Goal: Communication & Community: Answer question/provide support

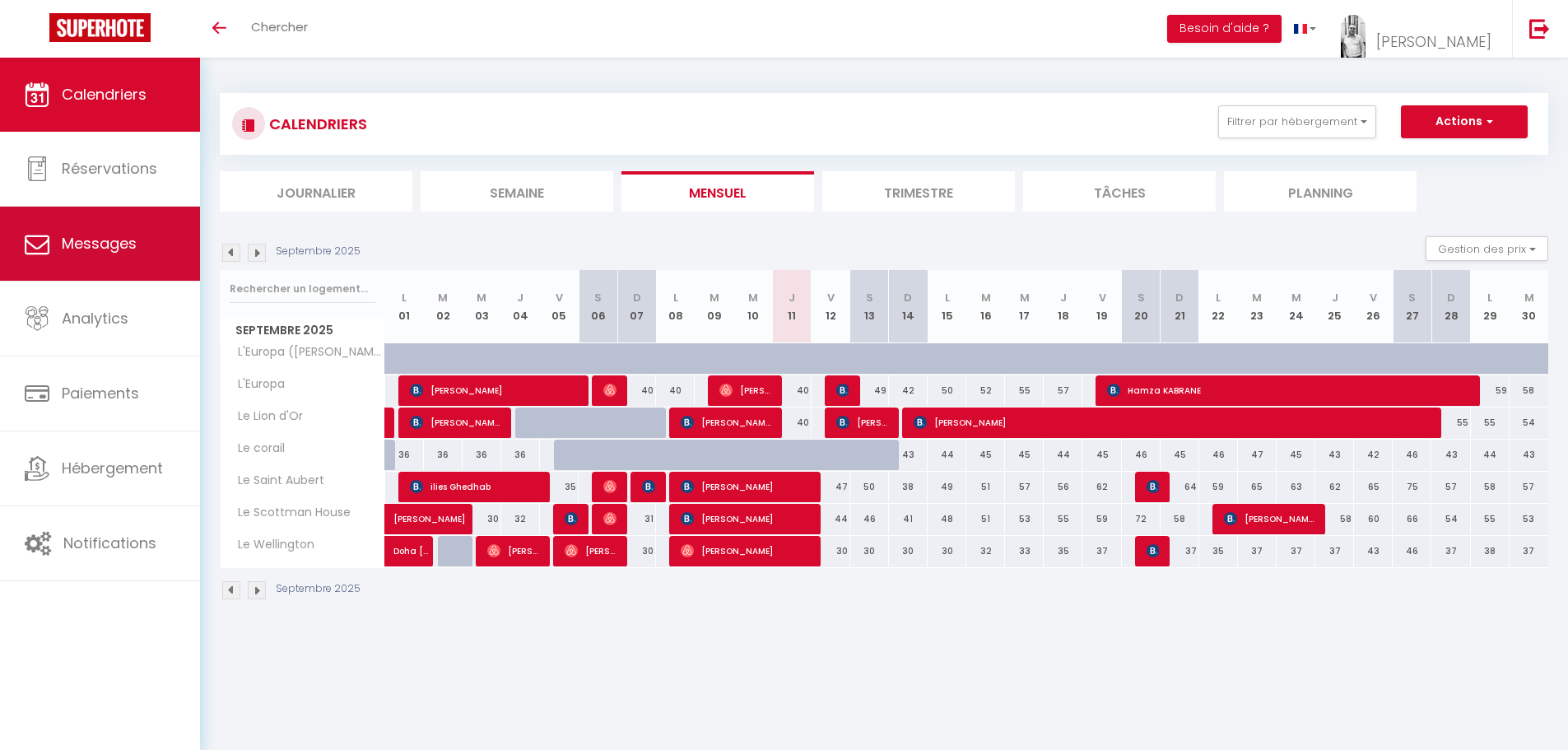
click at [106, 237] on span "Messages" at bounding box center [99, 244] width 75 height 21
select select "message"
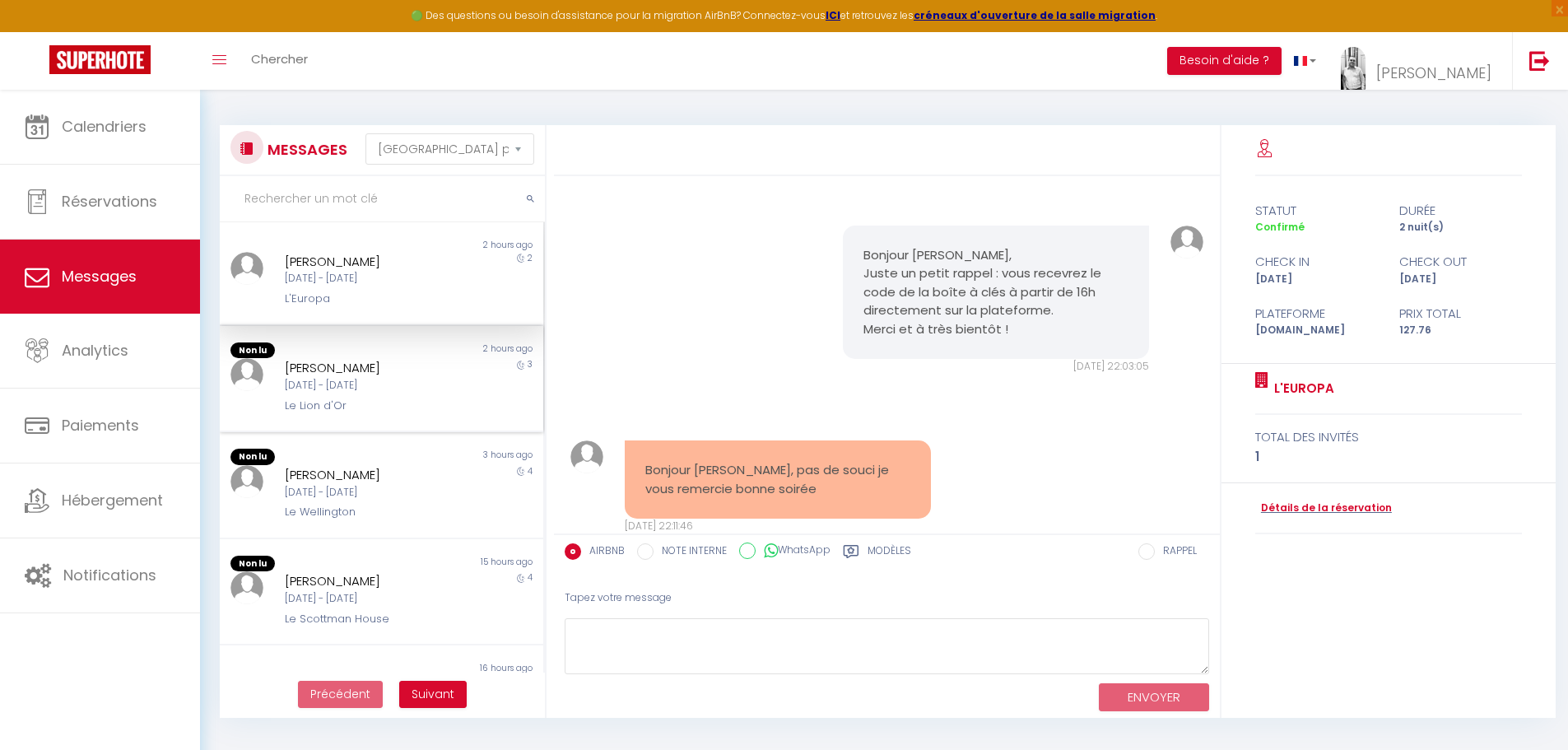
scroll to position [1326, 0]
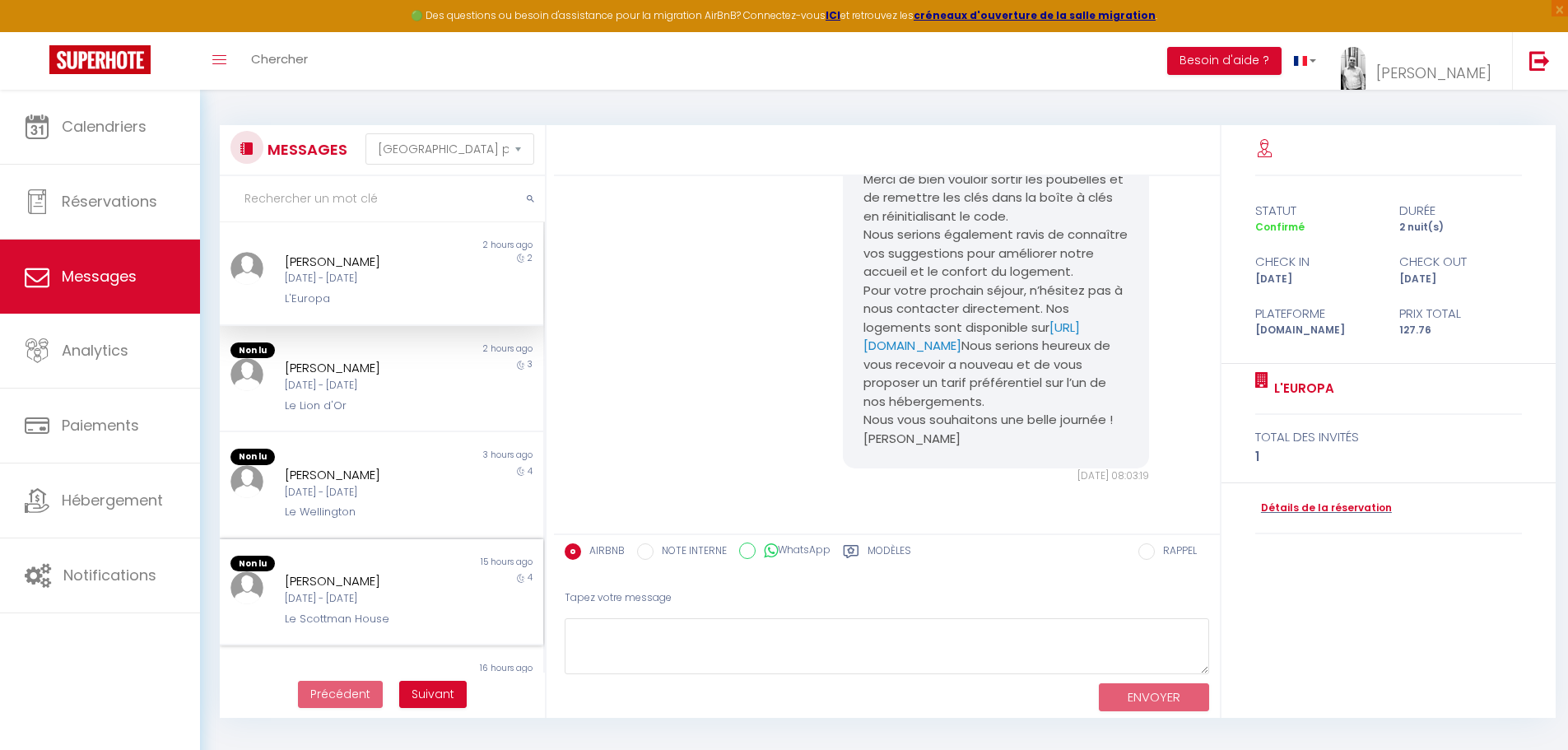
click at [384, 604] on div "[DATE] - [DATE]" at bounding box center [368, 599] width 167 height 16
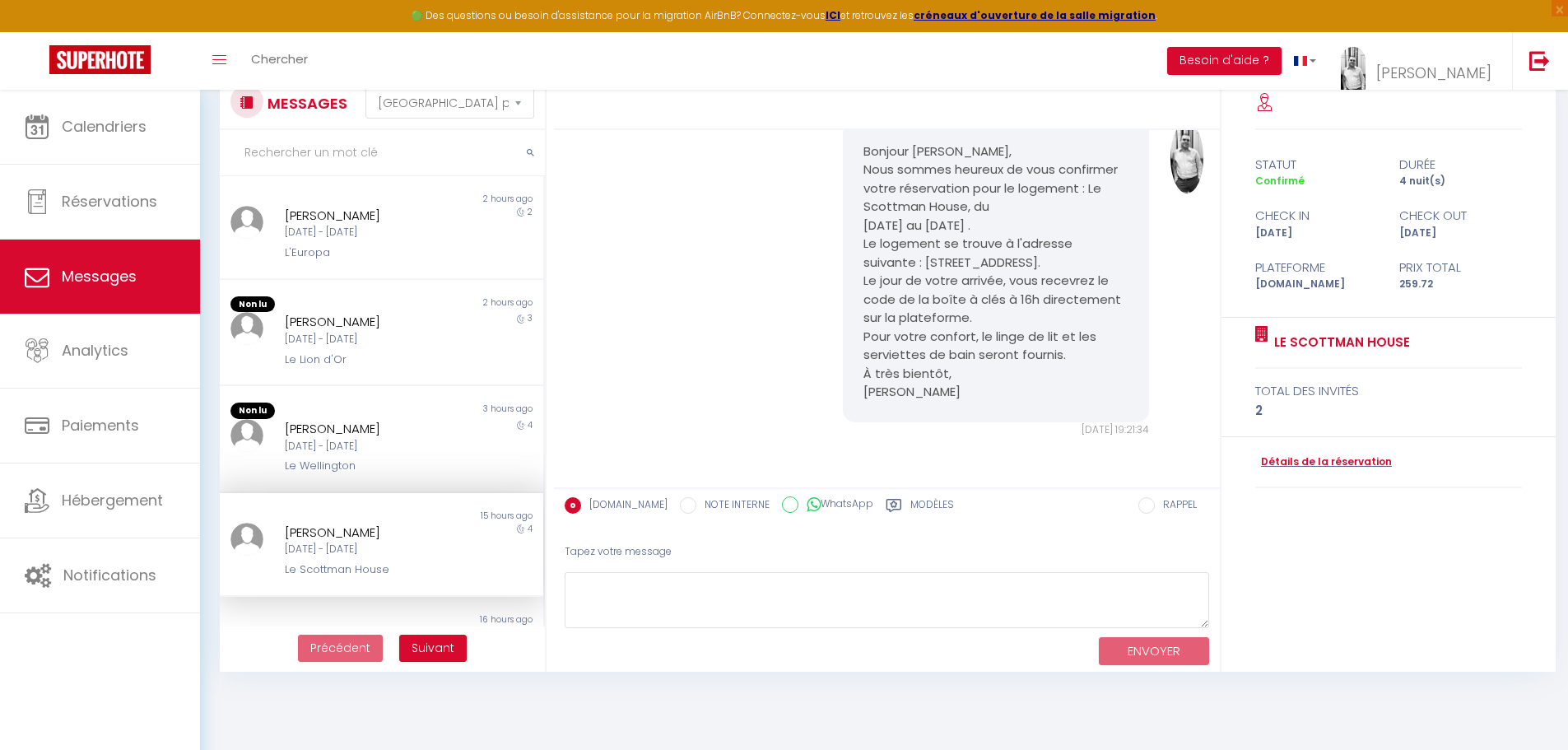
scroll to position [90, 0]
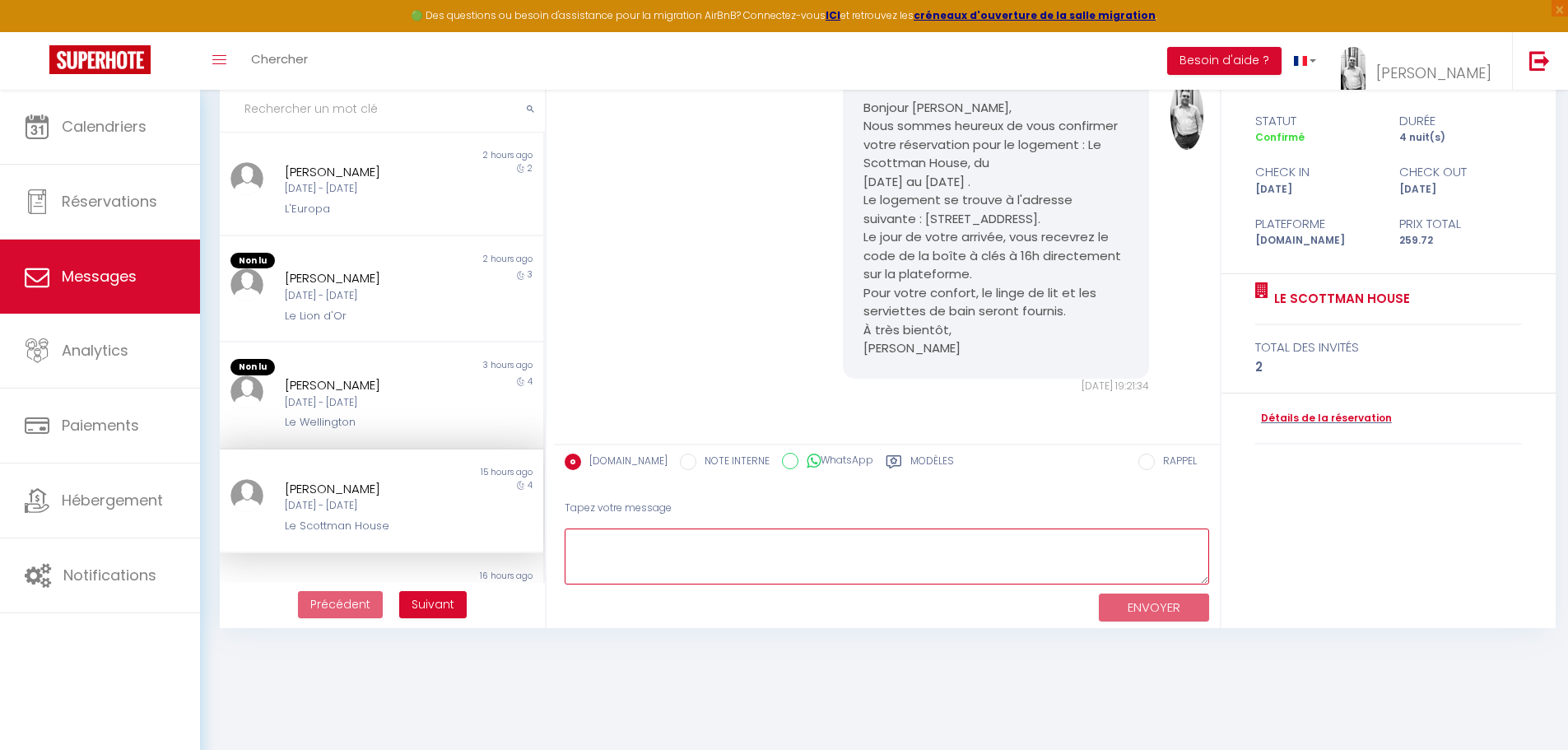
click at [640, 564] on textarea at bounding box center [887, 558] width 645 height 57
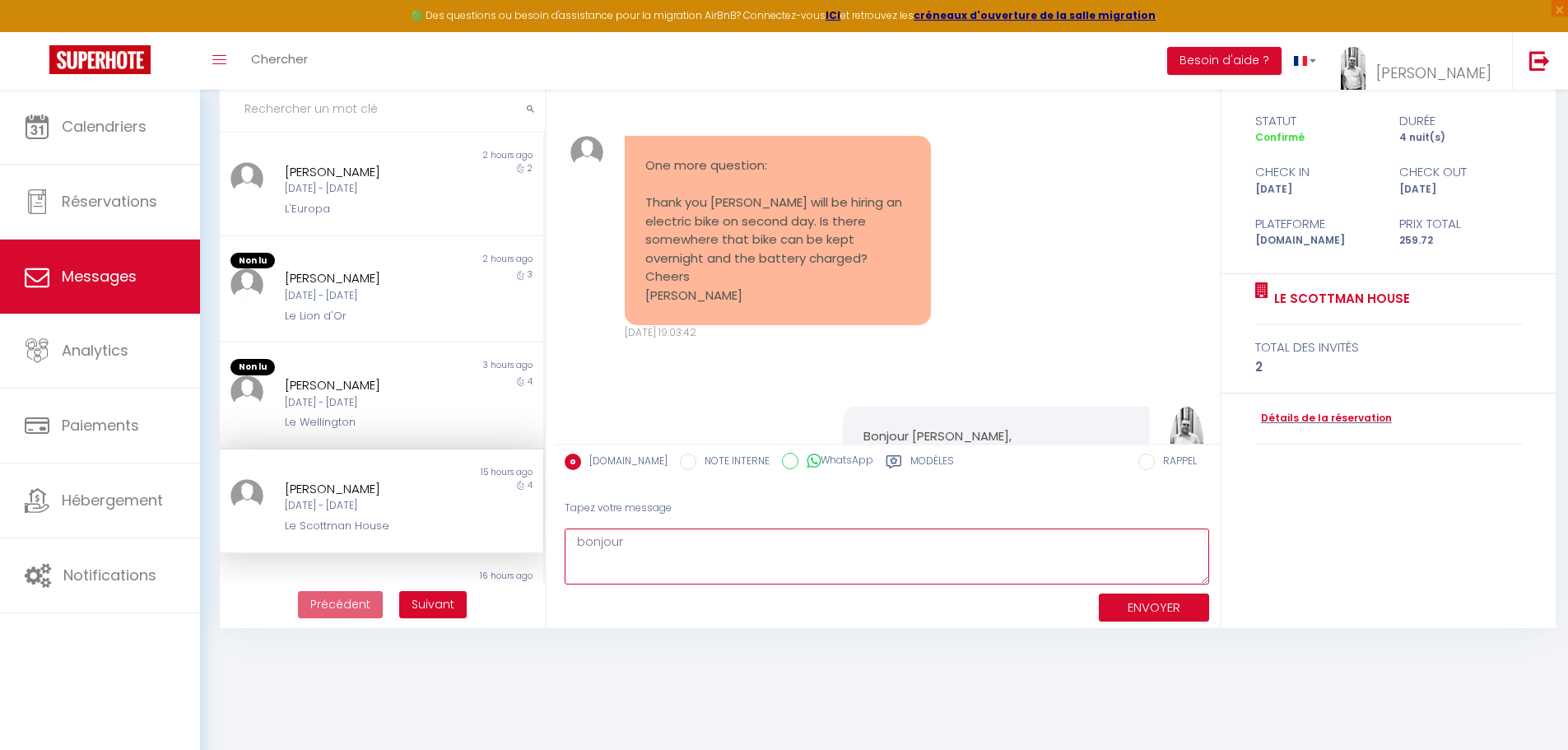
scroll to position [522, 0]
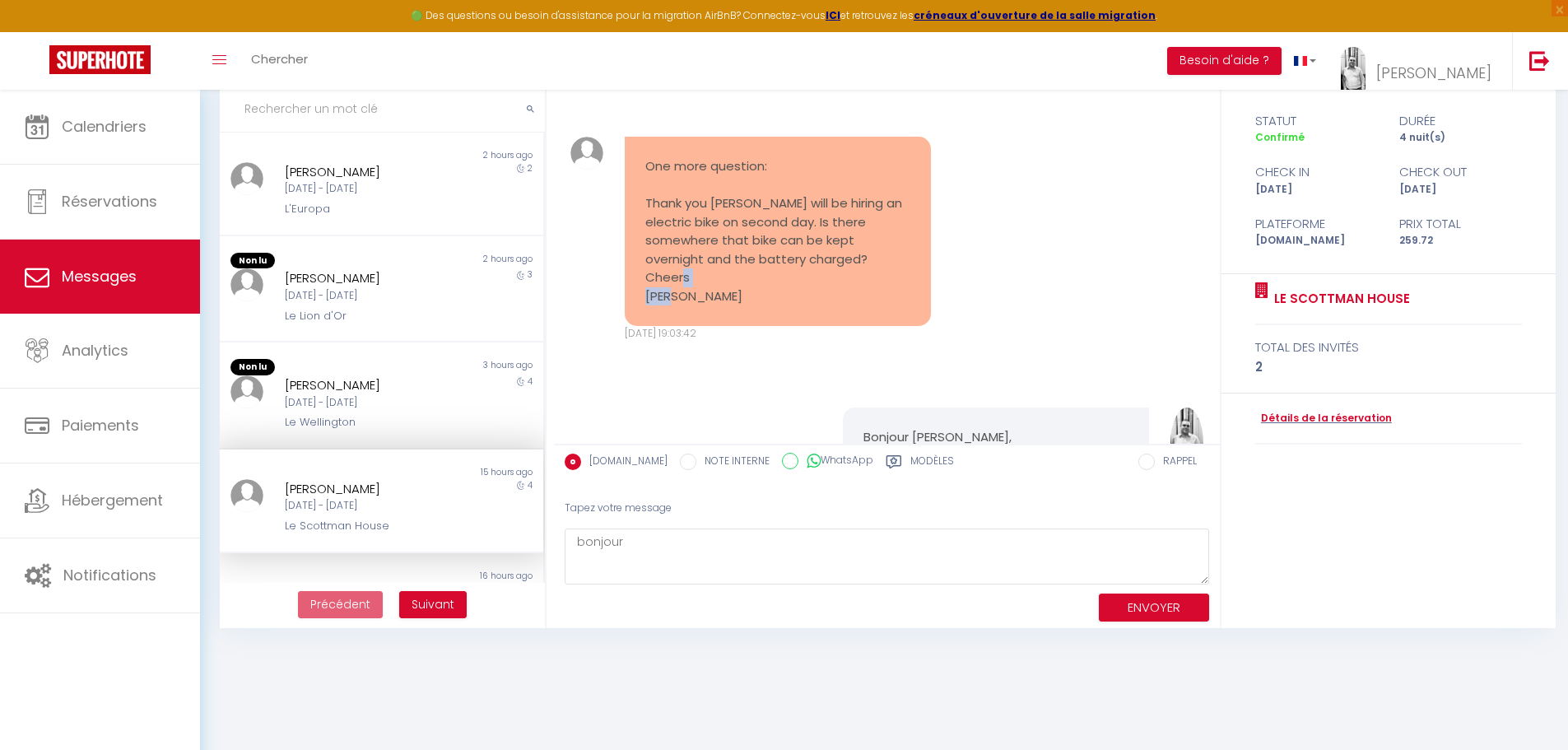
drag, startPoint x: 646, startPoint y: 296, endPoint x: 693, endPoint y: 296, distance: 47.0
click at [693, 296] on pre "One more question: Thank you [PERSON_NAME] will be hiring an electric bike on s…" at bounding box center [778, 231] width 265 height 149
copy pre "[PERSON_NAME]"
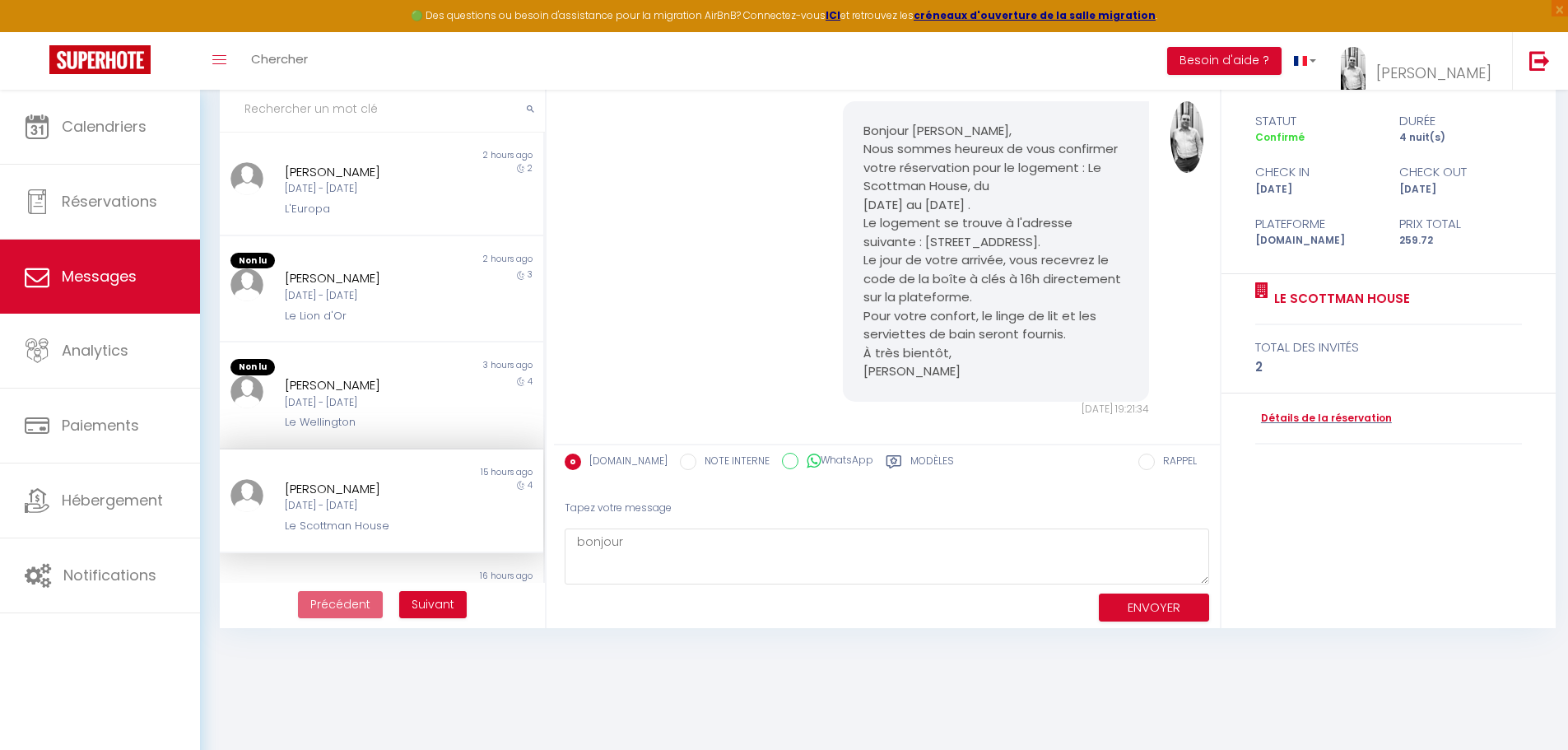
scroll to position [852, 0]
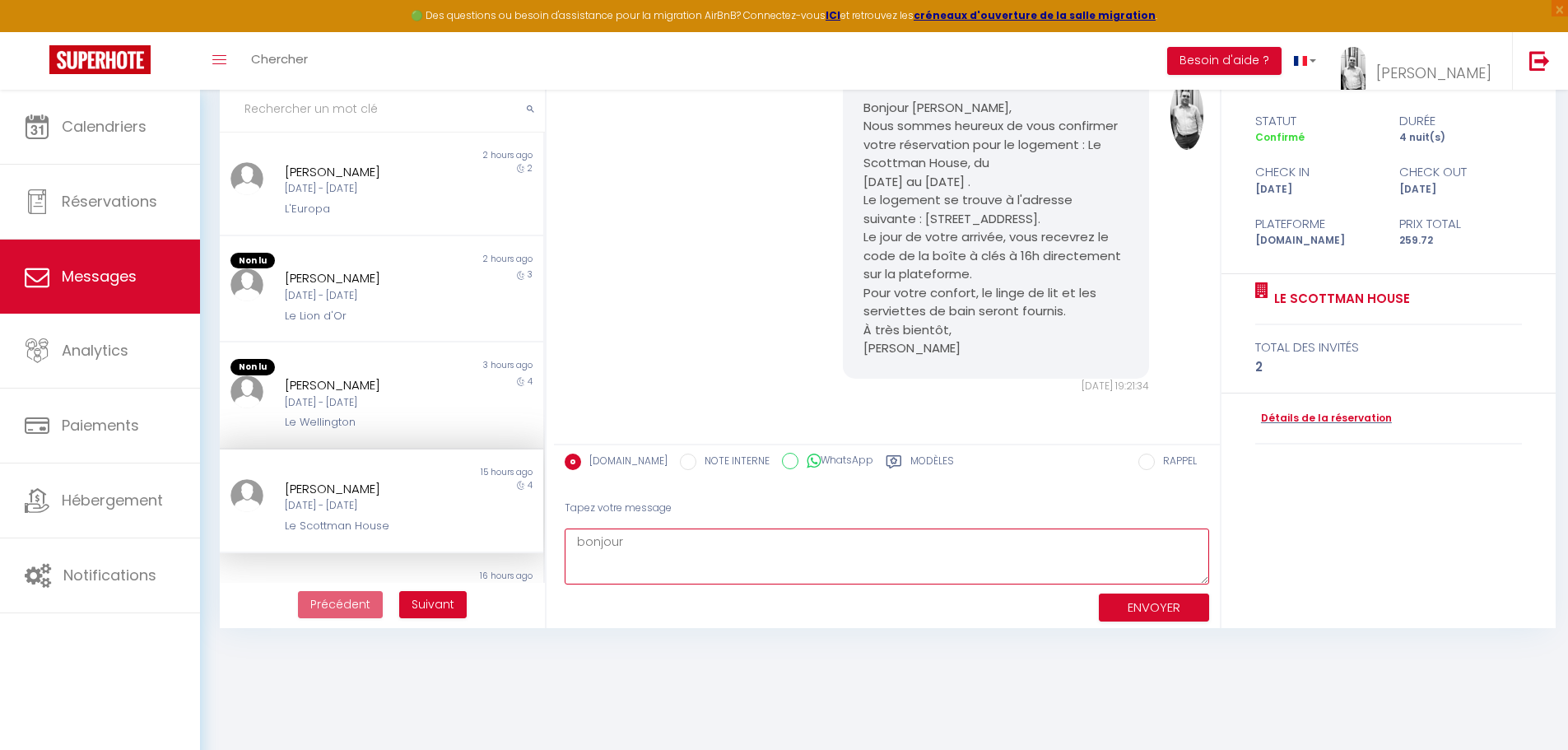
click at [709, 543] on textarea "bonjour" at bounding box center [887, 558] width 645 height 57
paste textarea "[PERSON_NAME]"
type textarea "bonjour [PERSON_NAME], je n'ai aucune idée ou vous allez pouvoir mettre votre v…"
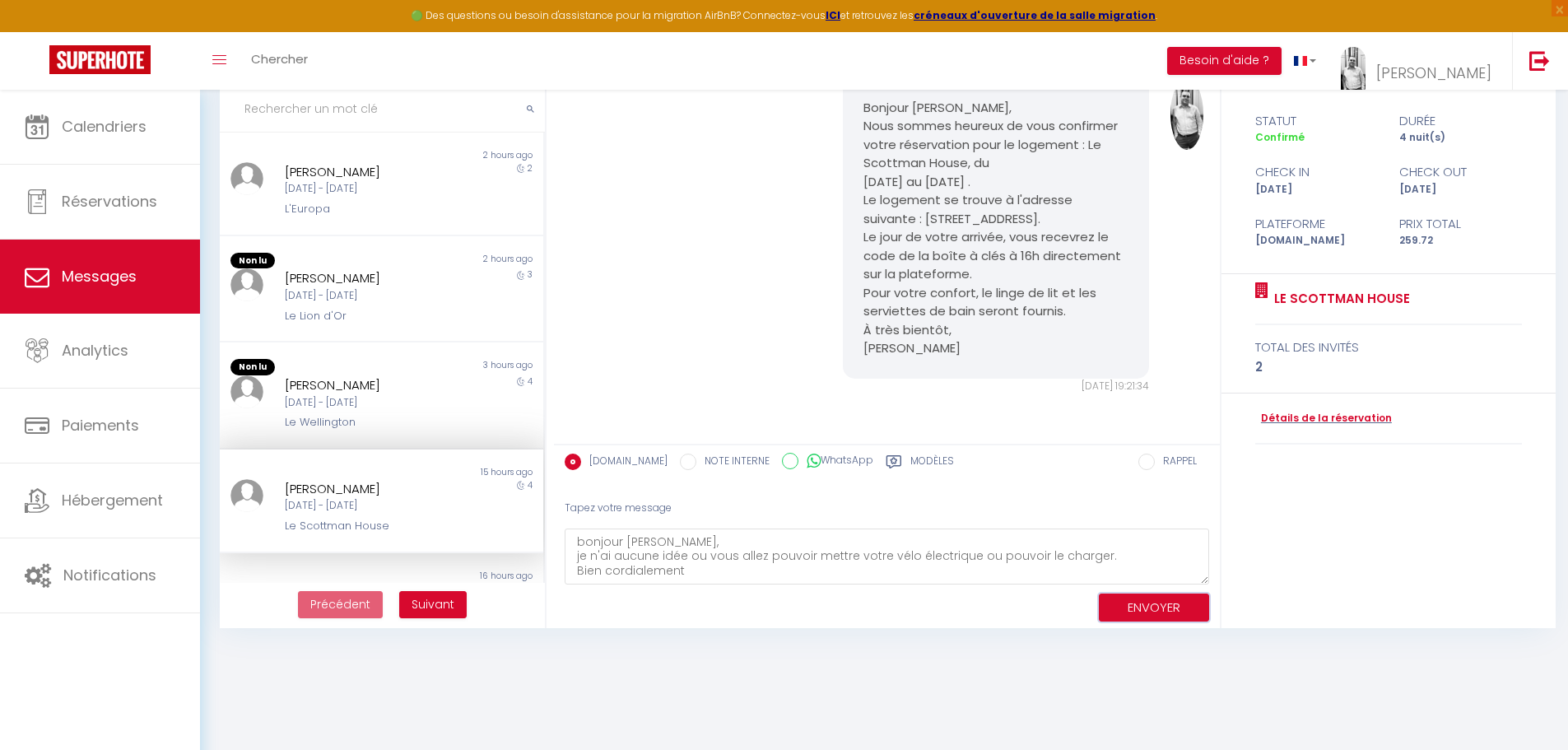
click at [1192, 603] on button "ENVOYER" at bounding box center [1153, 608] width 110 height 29
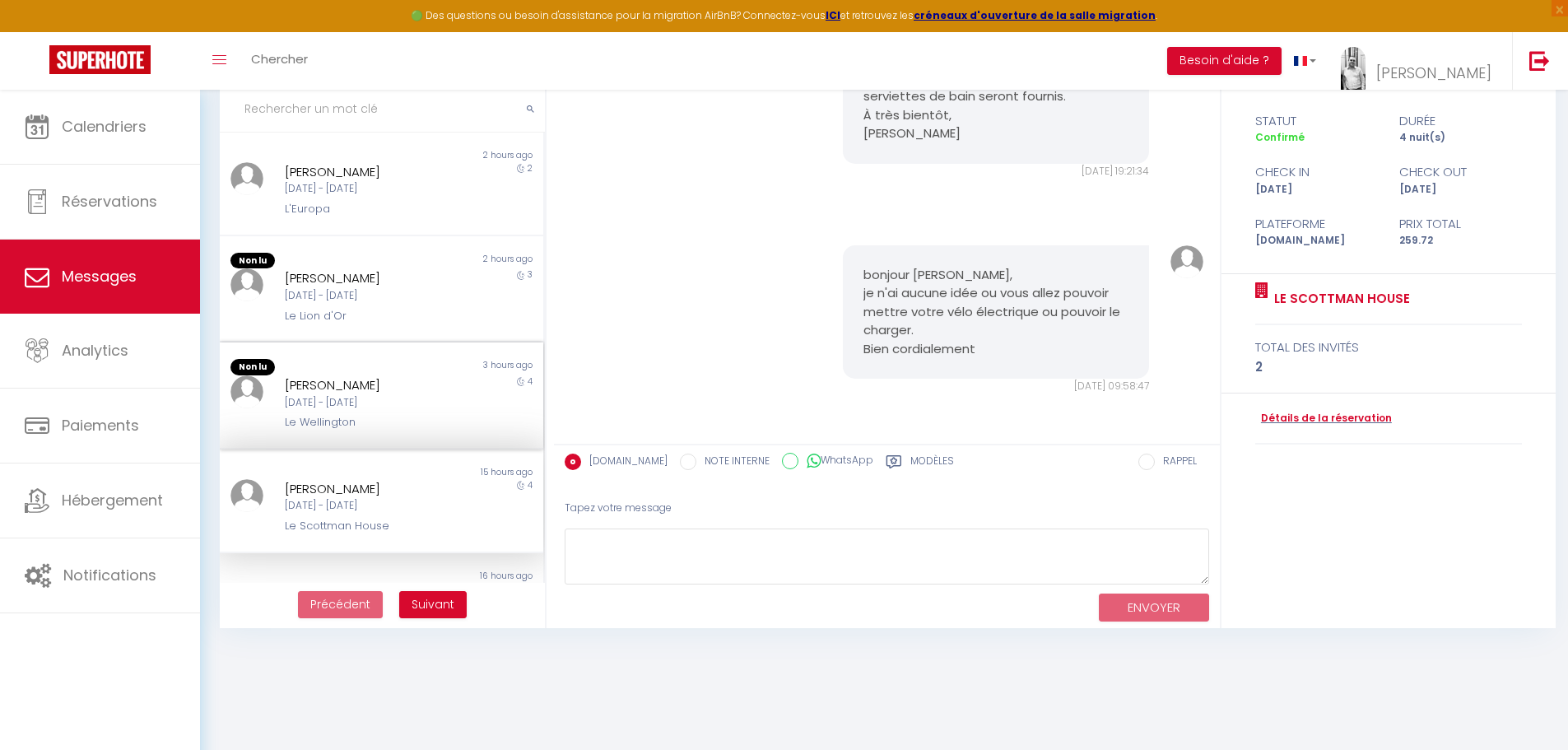
click at [378, 398] on div "[DATE] - [DATE]" at bounding box center [368, 403] width 167 height 16
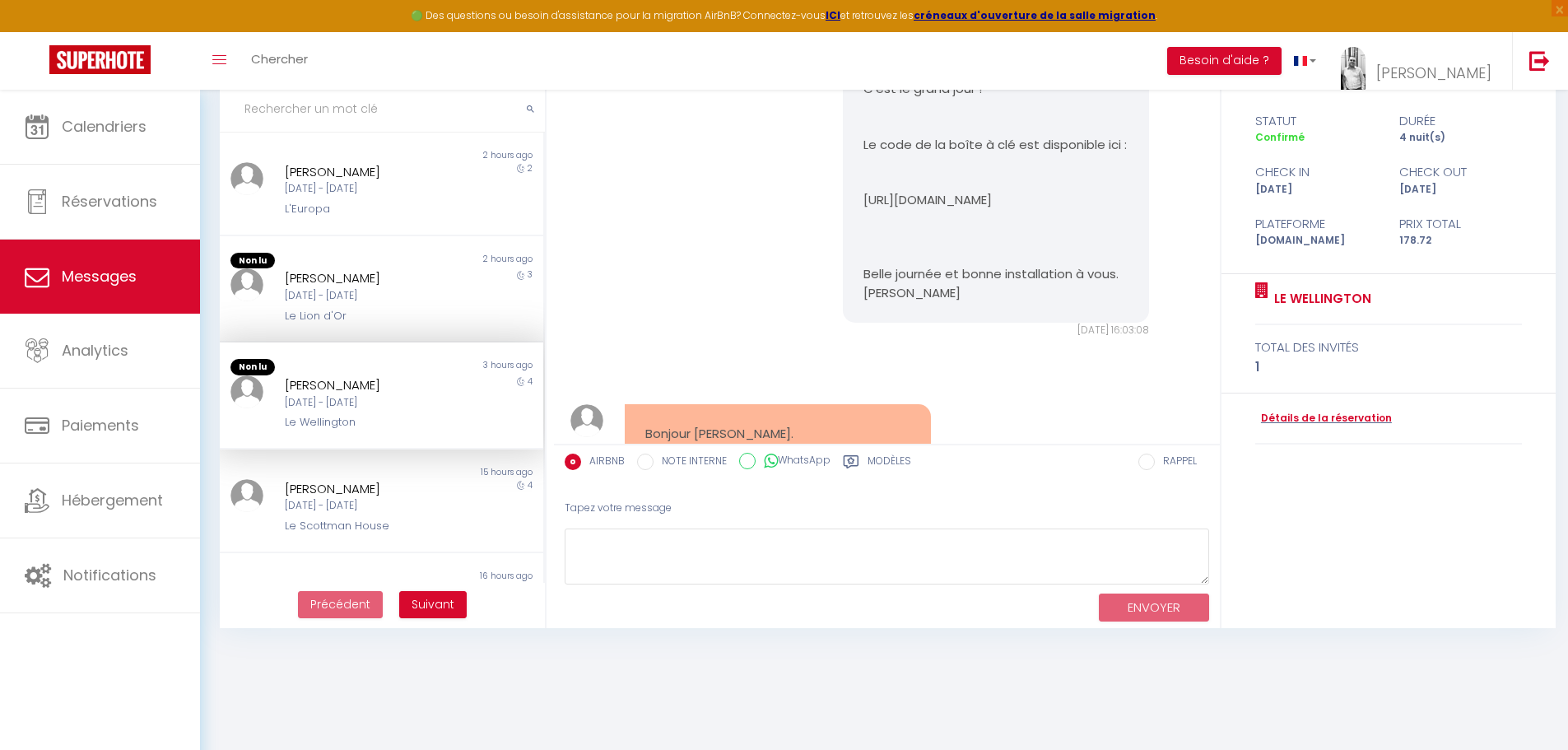
scroll to position [1282, 0]
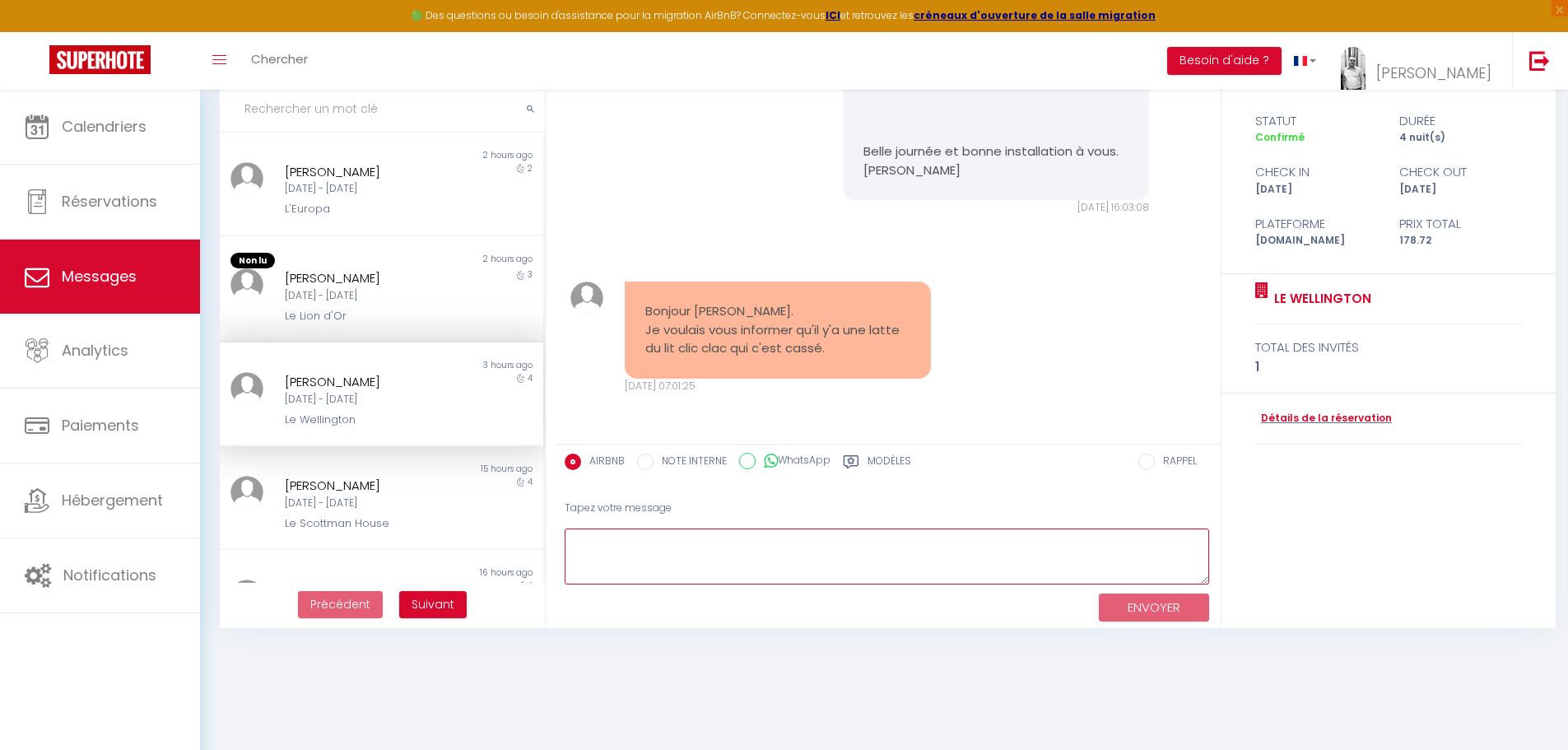
click at [627, 538] on textarea at bounding box center [887, 558] width 645 height 57
type textarea "bonjour. Je vous remercie de m'avoir signalé cela. Est ce que cela gêne pour l'…"
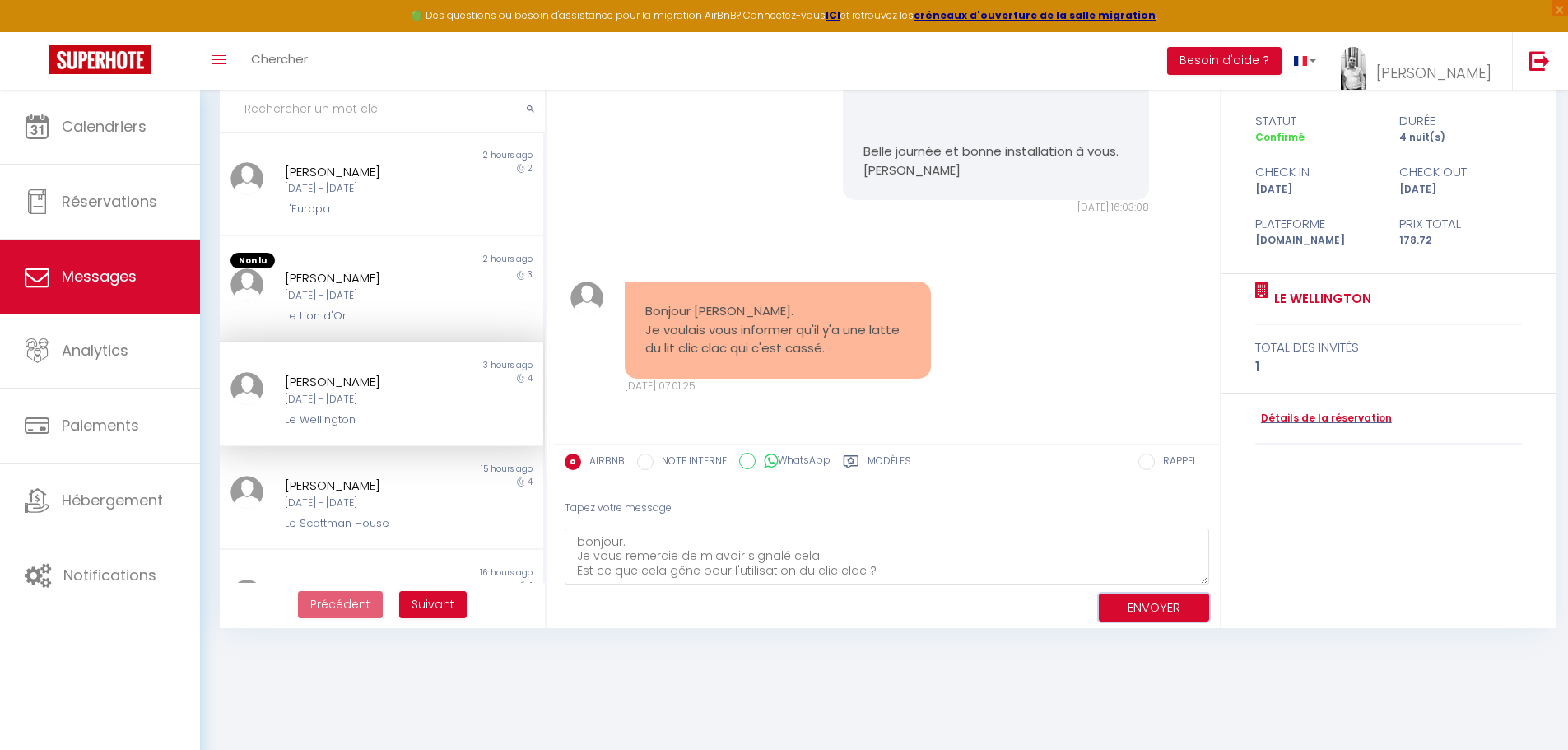
click at [1161, 600] on button "ENVOYER" at bounding box center [1153, 608] width 110 height 29
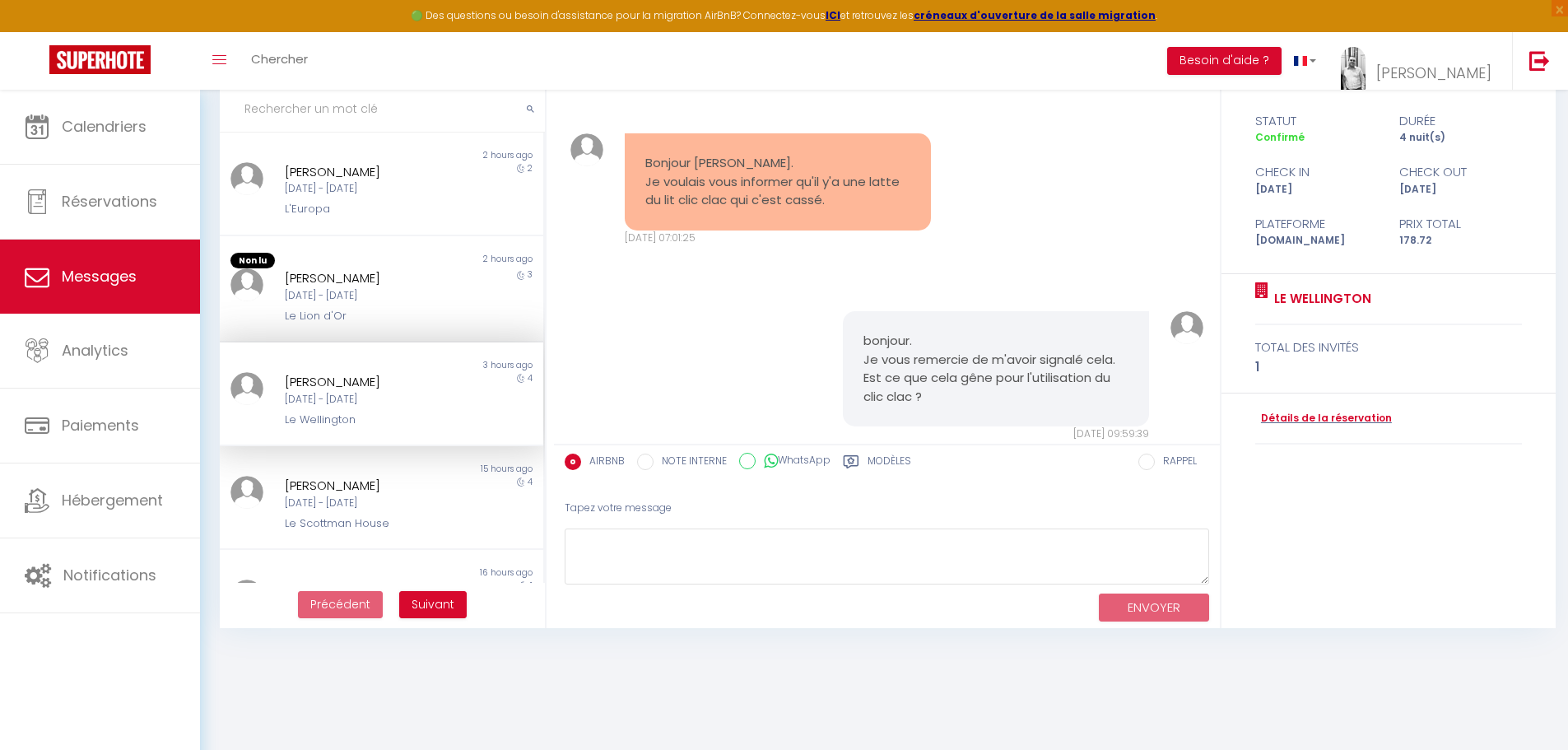
scroll to position [1478, 0]
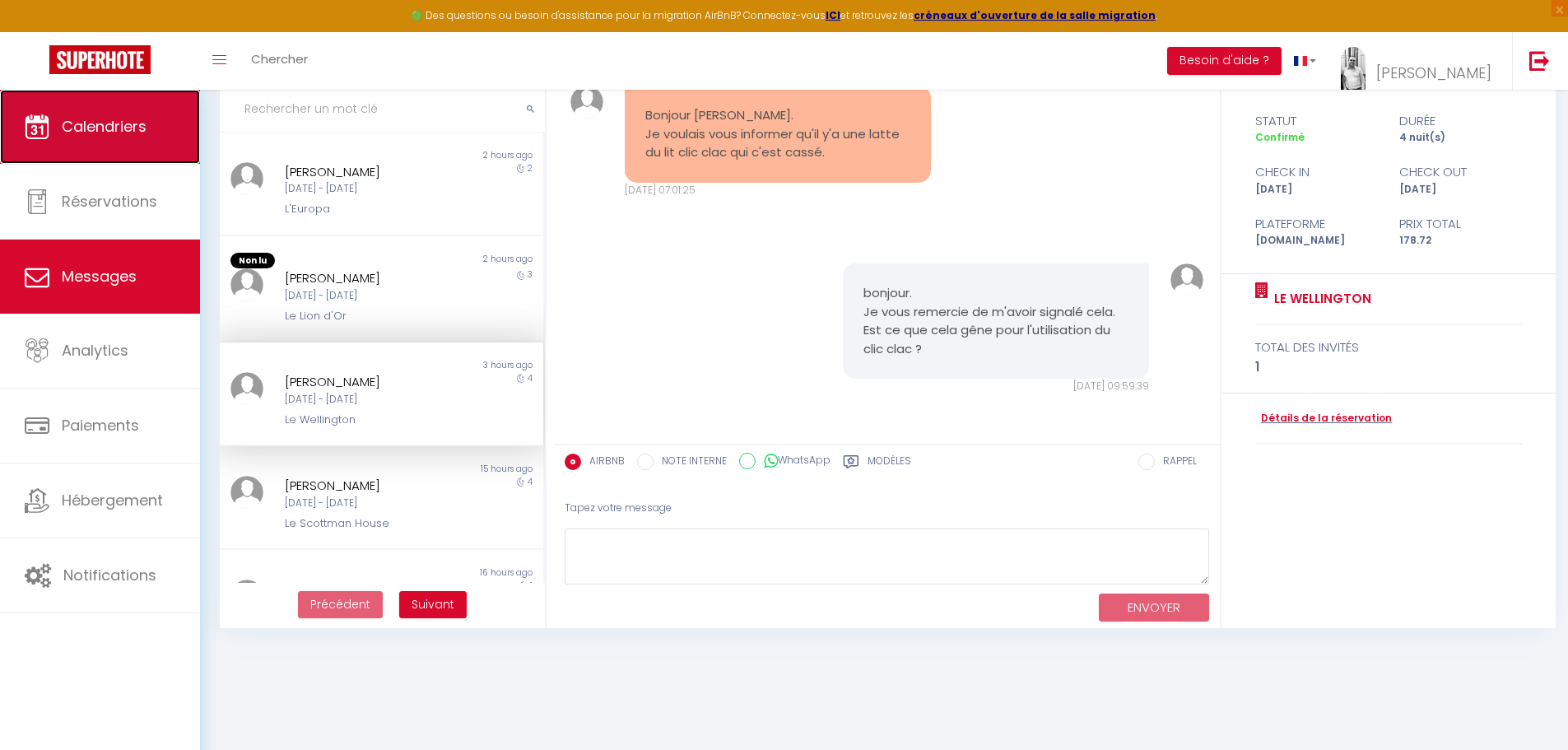
click at [141, 133] on span "Calendriers" at bounding box center [104, 126] width 85 height 21
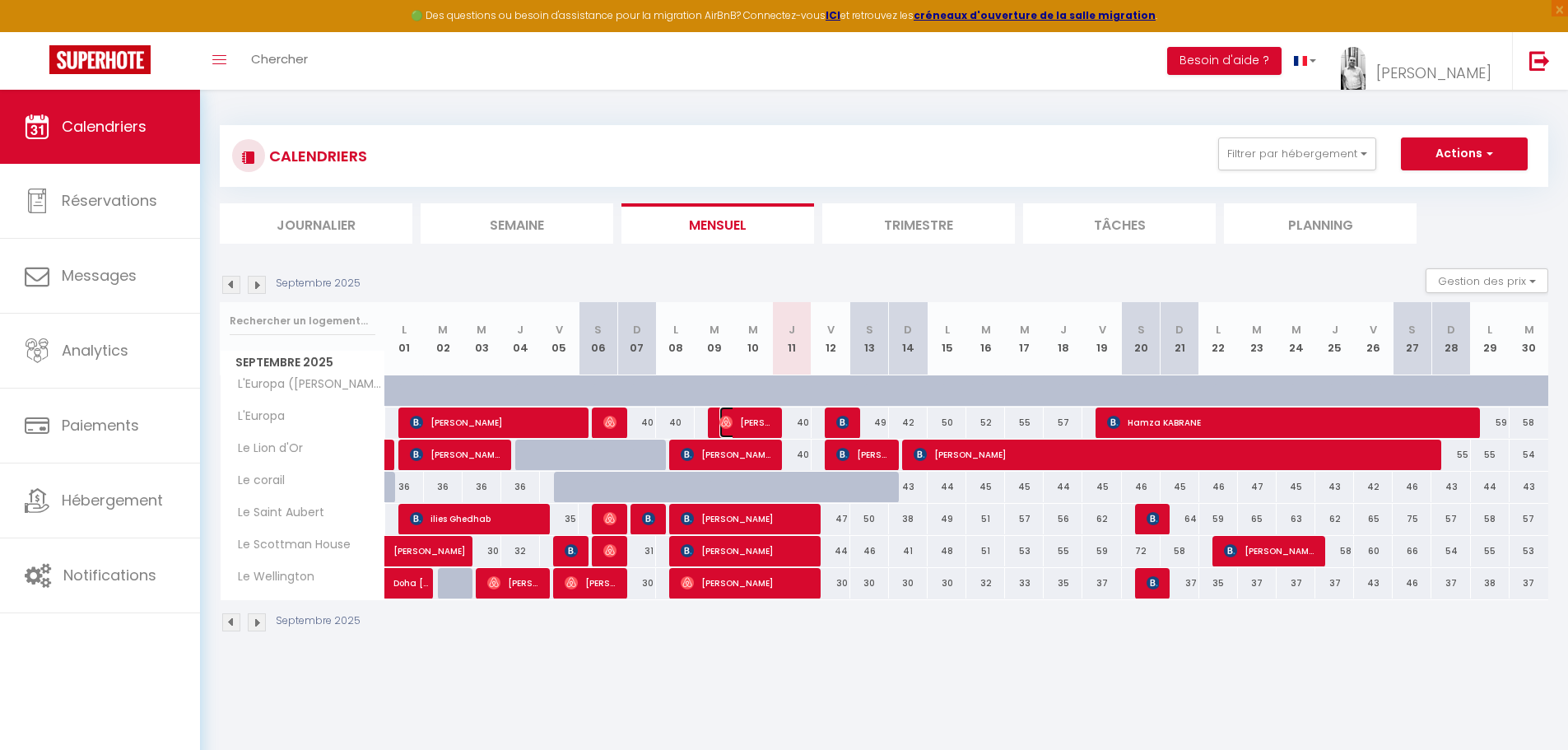
click at [770, 420] on span "[PERSON_NAME]" at bounding box center [745, 422] width 52 height 31
select select "OK"
select select "0"
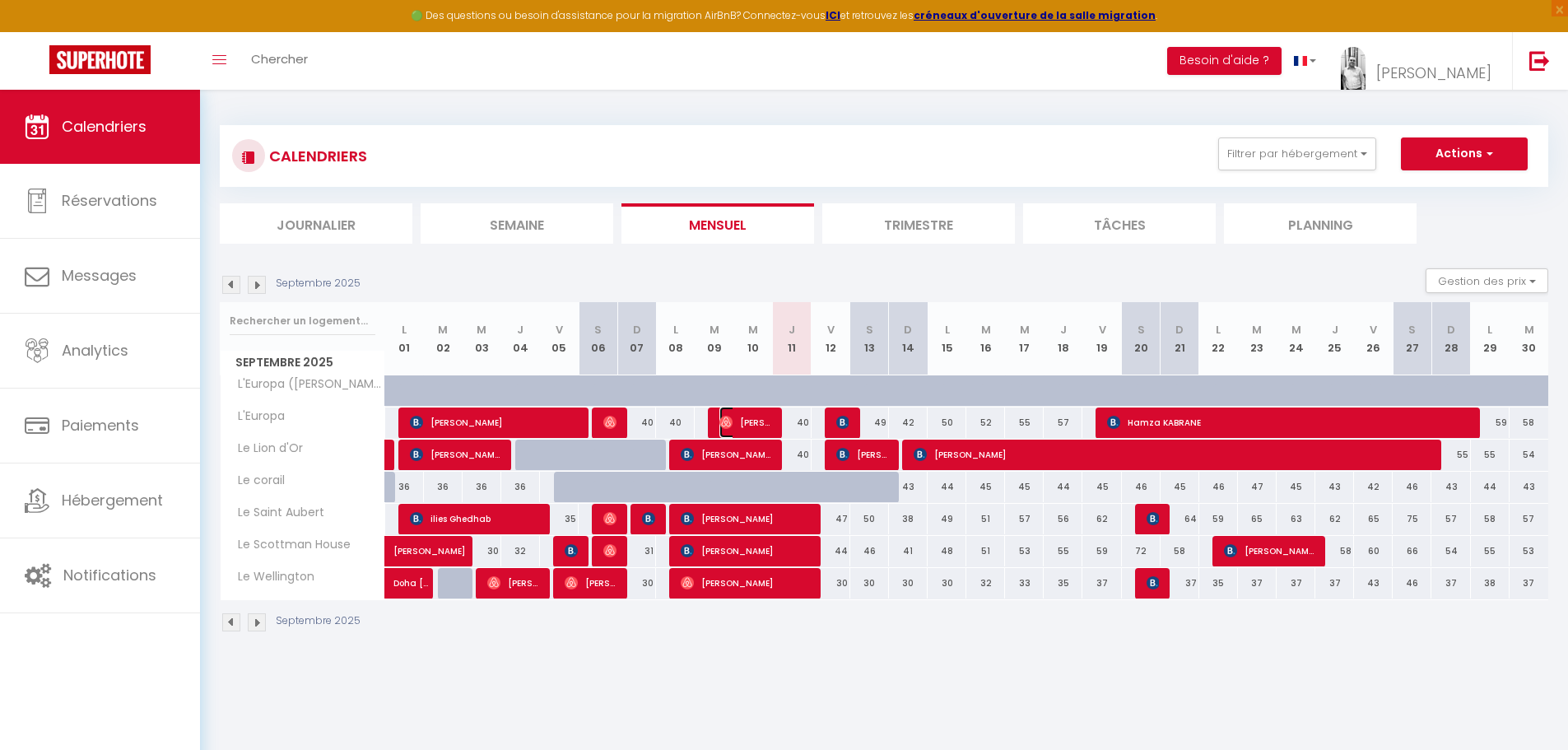
select select "1"
select select
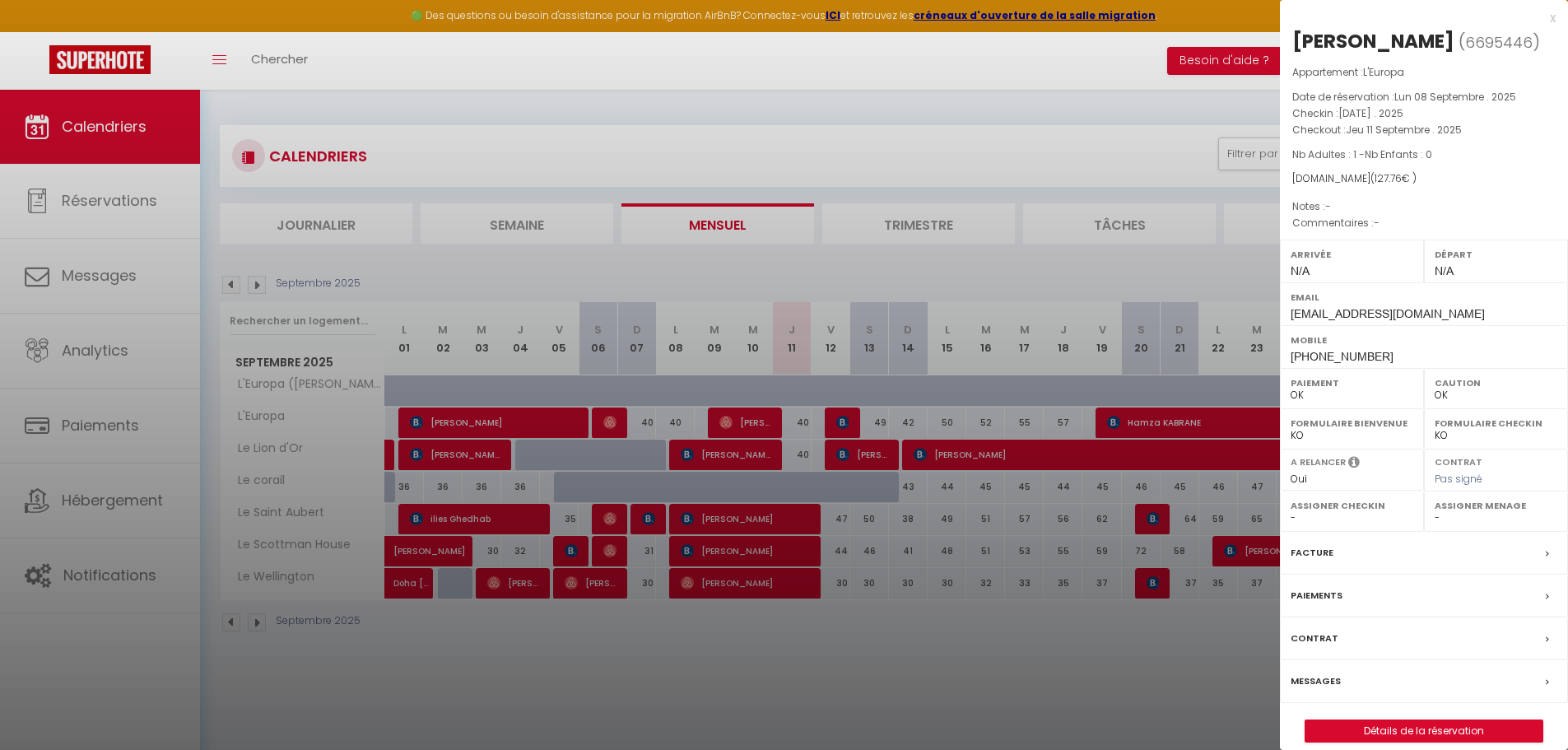
click at [742, 248] on div at bounding box center [784, 375] width 1568 height 750
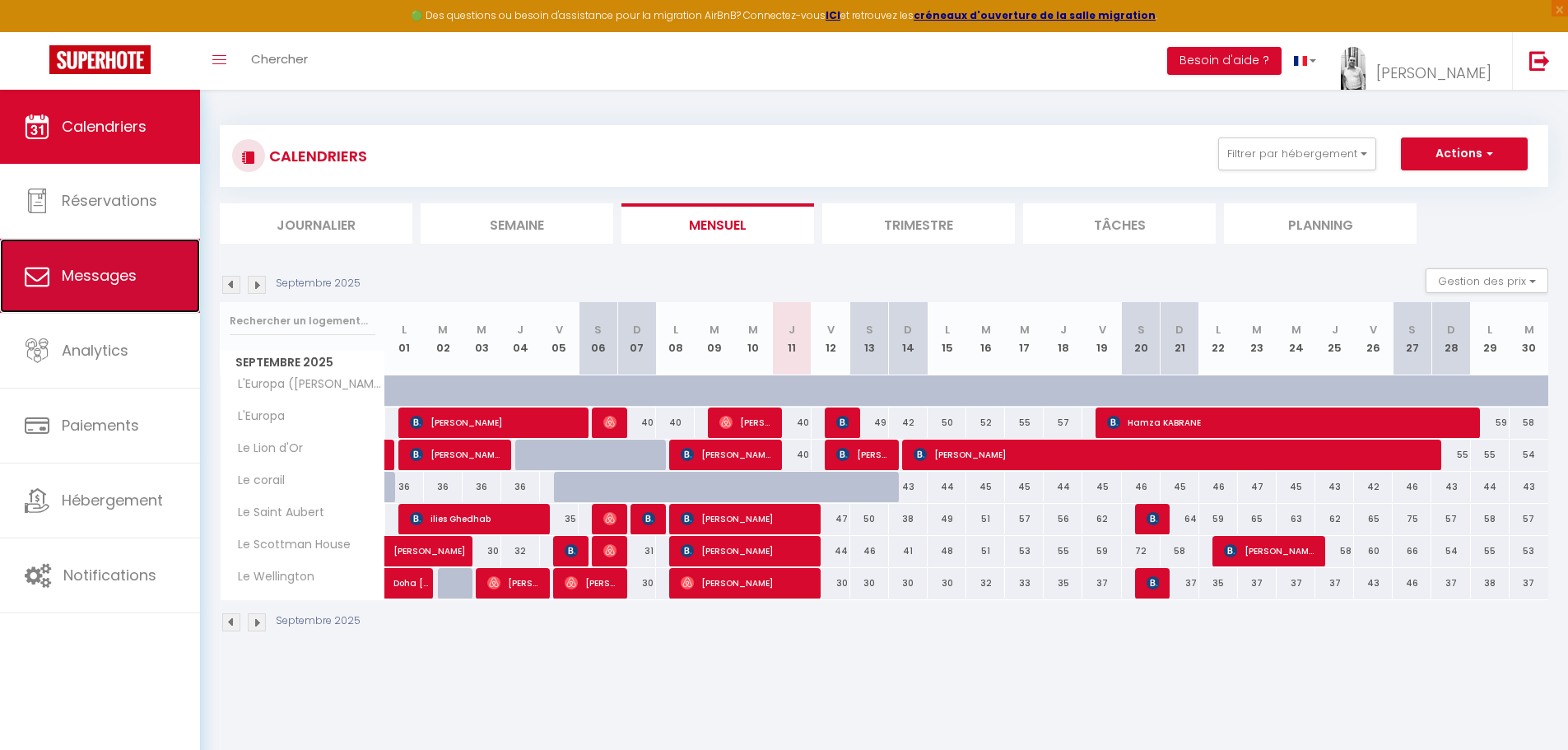
click at [91, 280] on span "Messages" at bounding box center [99, 275] width 75 height 21
select select "message"
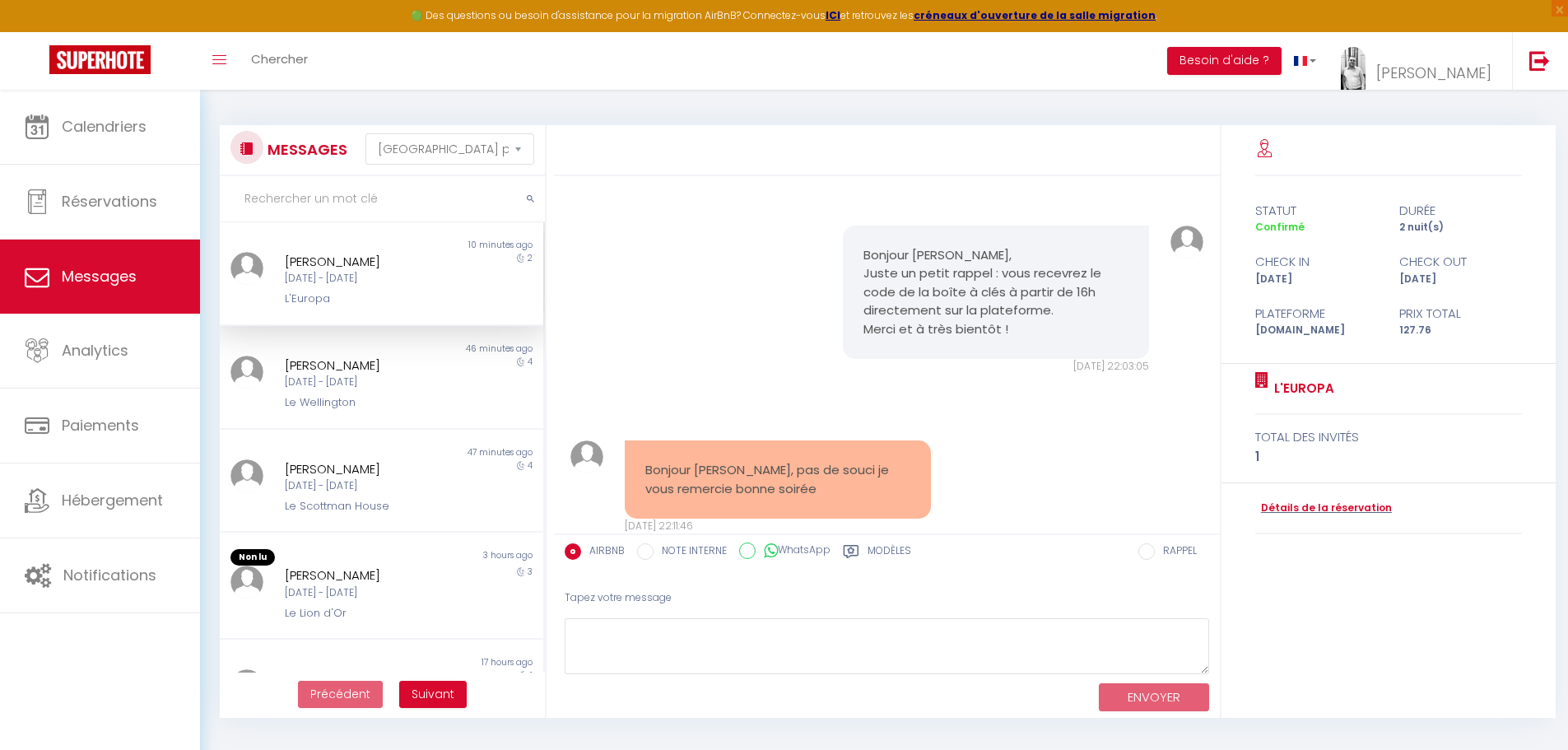
click at [365, 239] on div "Non lu" at bounding box center [301, 245] width 161 height 13
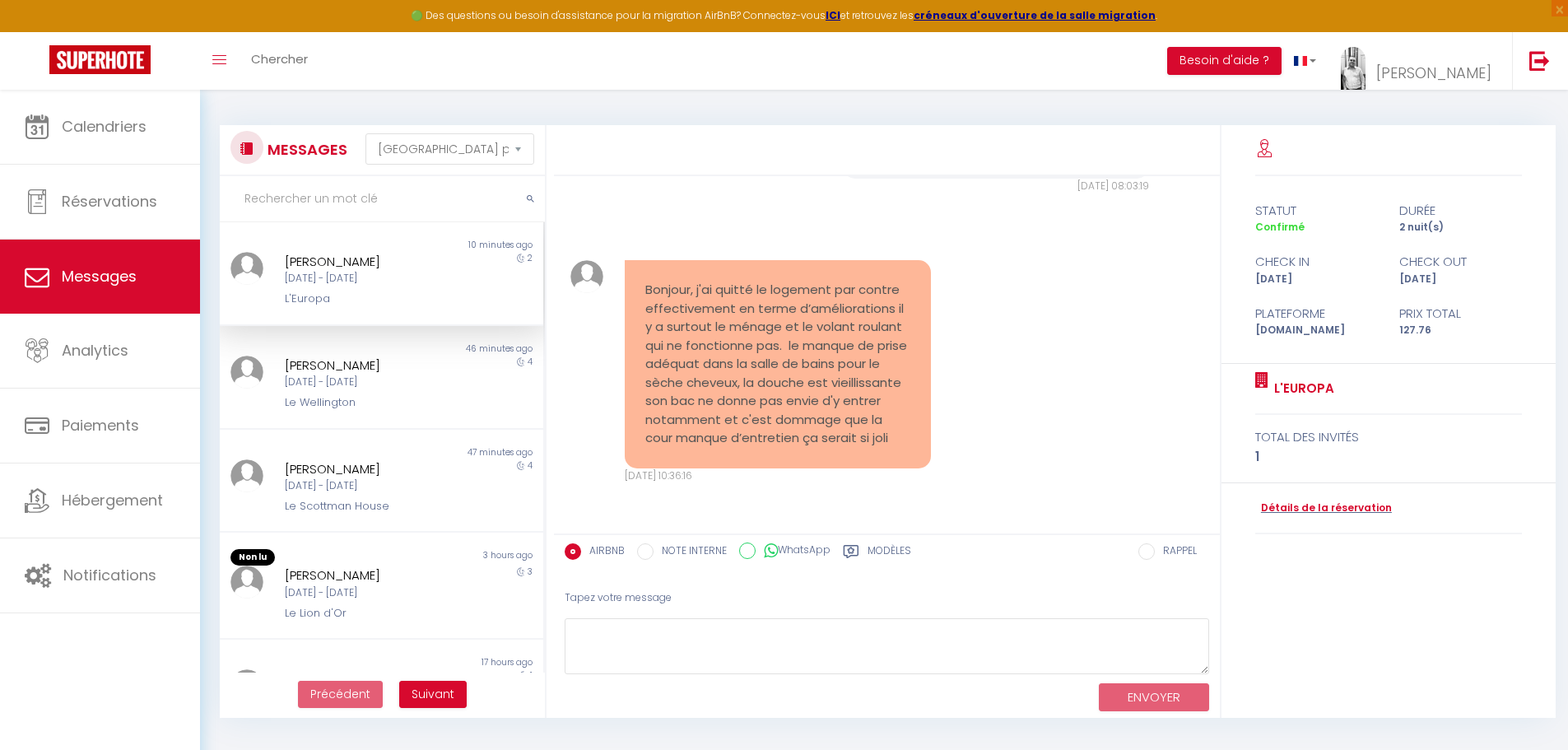
scroll to position [1634, 0]
click at [683, 626] on textarea at bounding box center [887, 647] width 645 height 57
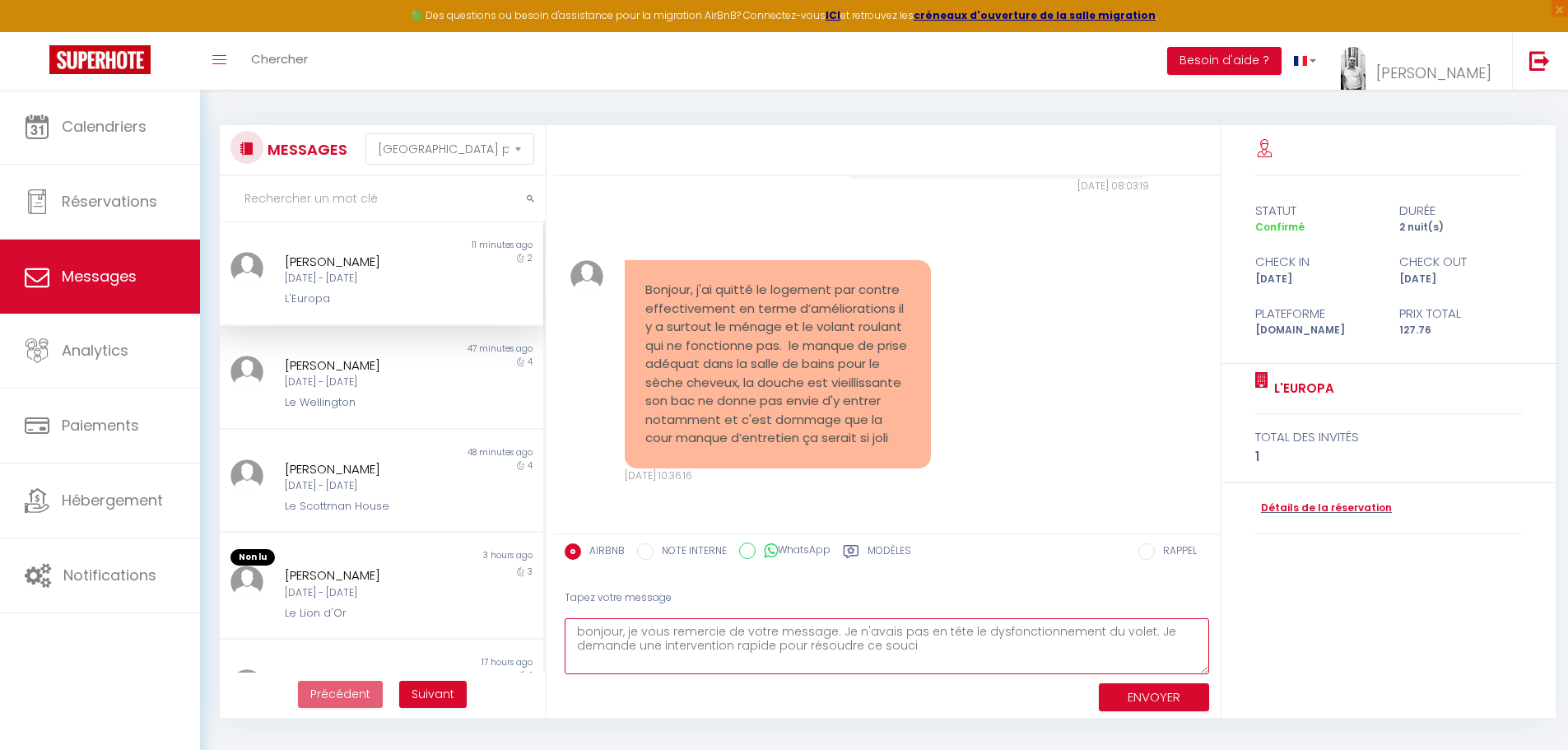
click at [1133, 634] on textarea "bonjour, je vous remercie de votre message. Je n'avais pas en tête le dysfoncti…" at bounding box center [887, 647] width 645 height 57
drag, startPoint x: 956, startPoint y: 632, endPoint x: 834, endPoint y: 632, distance: 122.0
click at [834, 632] on textarea "bonjour, je vous remercie de votre message. Je n'avais pas en tête le dysfoncti…" at bounding box center [887, 647] width 645 height 57
click at [959, 647] on textarea "bonjour, je vous remercie de votre message. Jusqu'alors, personne ne m'a signal…" at bounding box center [887, 647] width 645 height 57
click at [983, 653] on textarea "bonjour, je vous remercie de votre message. Jusqu'alors, personne ne m'a signal…" at bounding box center [887, 647] width 645 height 57
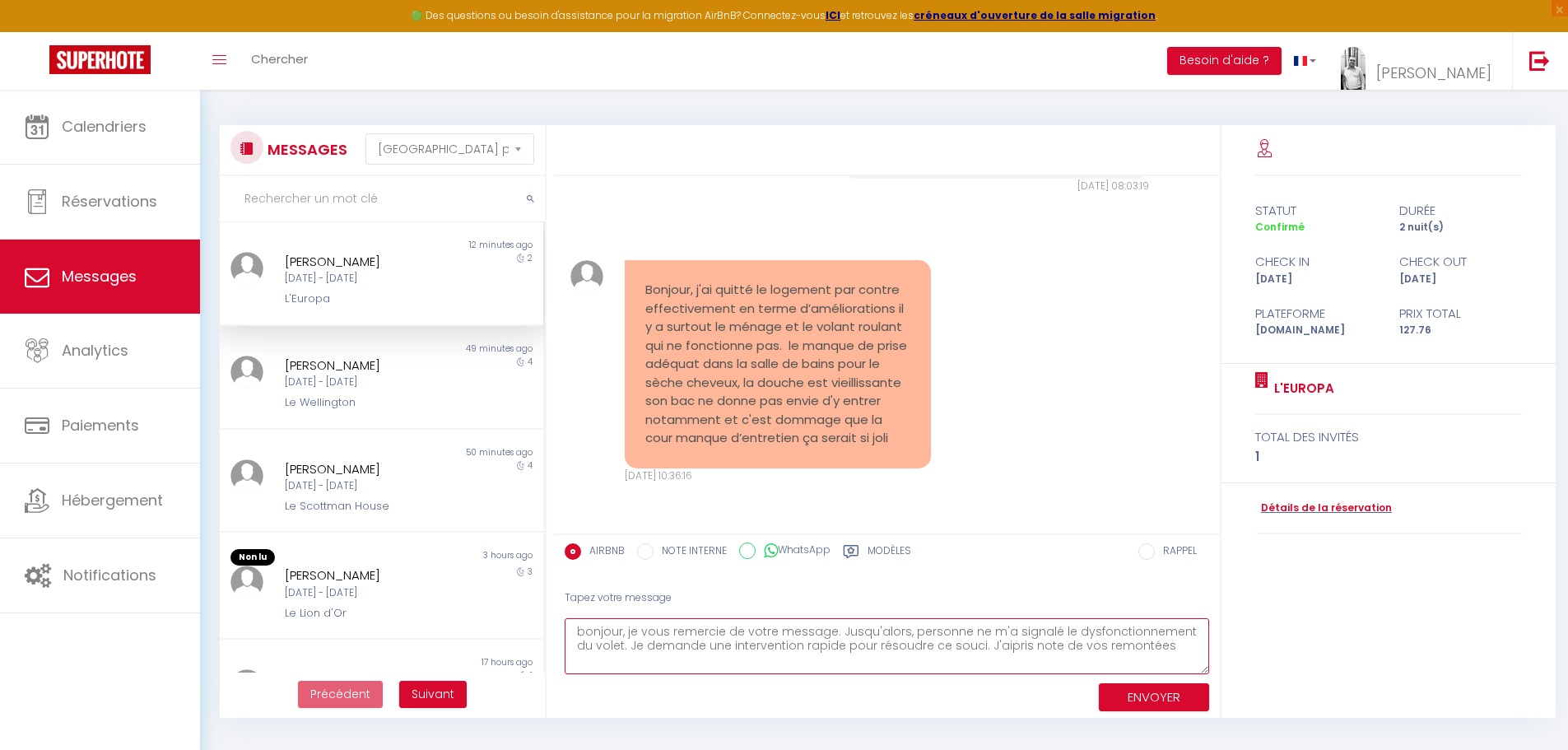
click at [980, 646] on textarea "bonjour, je vous remercie de votre message. Jusqu'alors, personne ne m'a signal…" at bounding box center [887, 647] width 645 height 57
click at [1070, 645] on textarea "bonjour, je vous remercie de votre message. Jusqu'alors, personne ne m'a signal…" at bounding box center [887, 647] width 645 height 57
drag, startPoint x: 1173, startPoint y: 646, endPoint x: 1115, endPoint y: 647, distance: 58.0
click at [1115, 647] on textarea "bonjour, je vous remercie de votre message. Jusqu'alors, personne ne m'a signal…" at bounding box center [887, 647] width 645 height 57
type textarea "bonjour, je vous remercie de votre message. Jusqu'alors, personne ne m'a signal…"
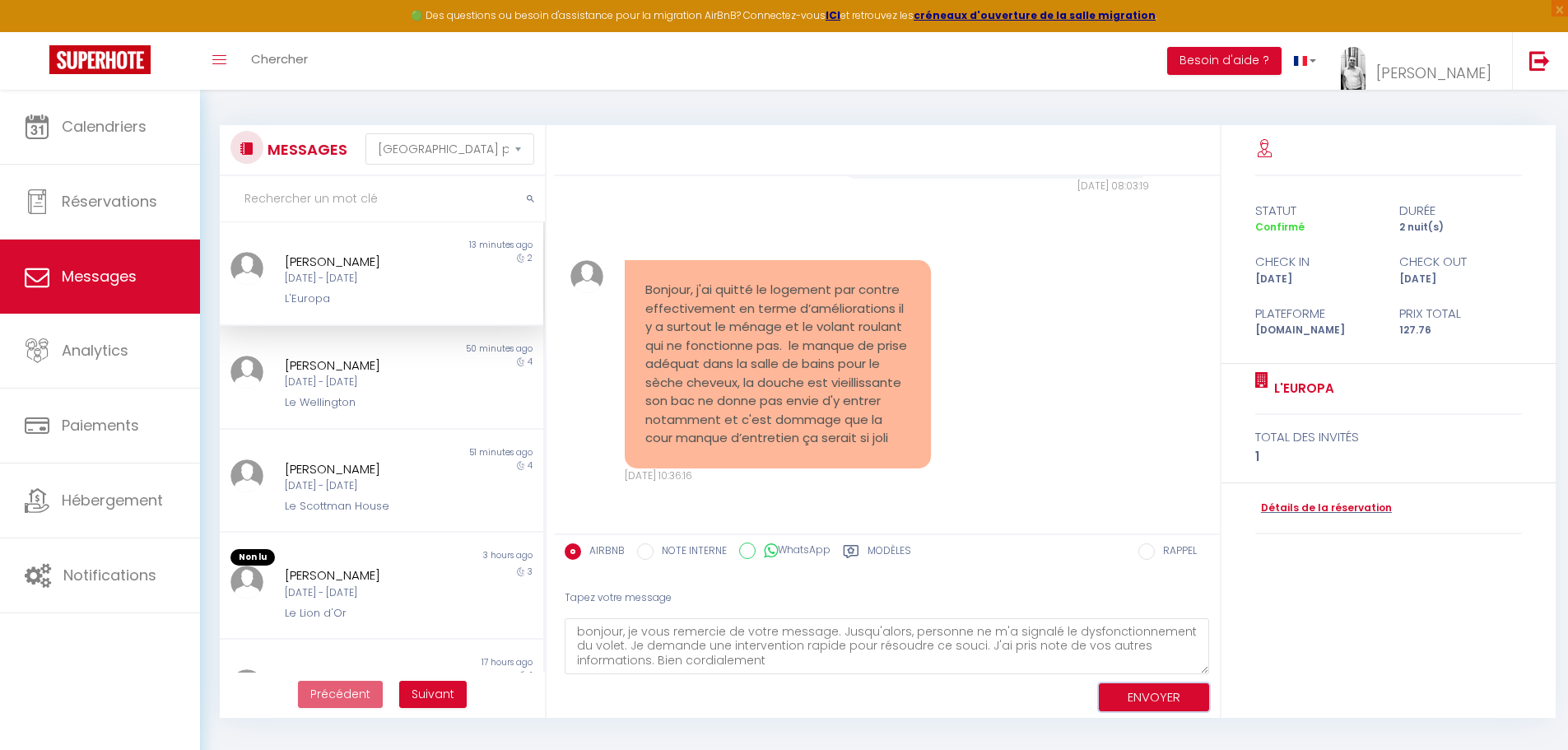
click at [1168, 694] on button "ENVOYER" at bounding box center [1153, 698] width 110 height 29
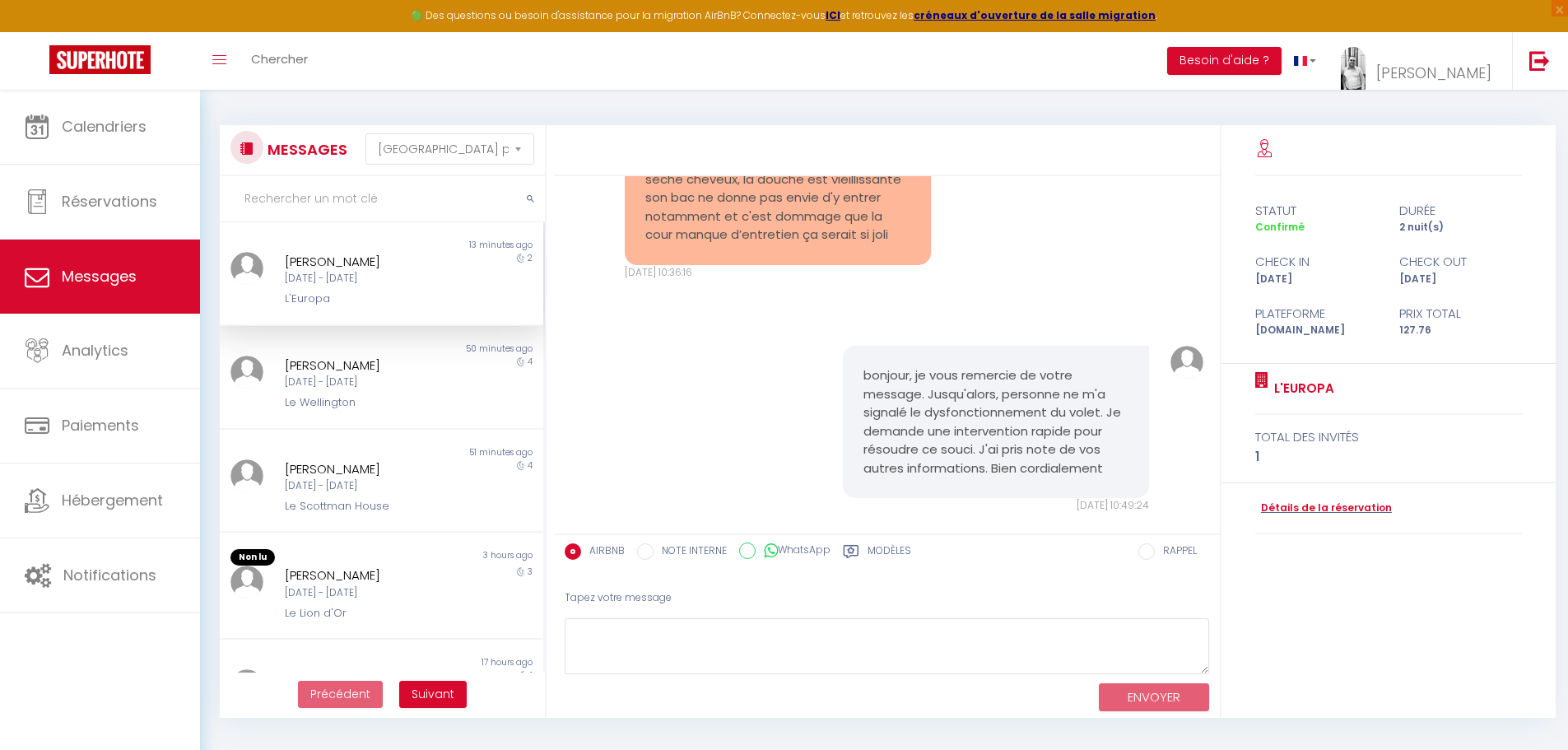
scroll to position [1868, 0]
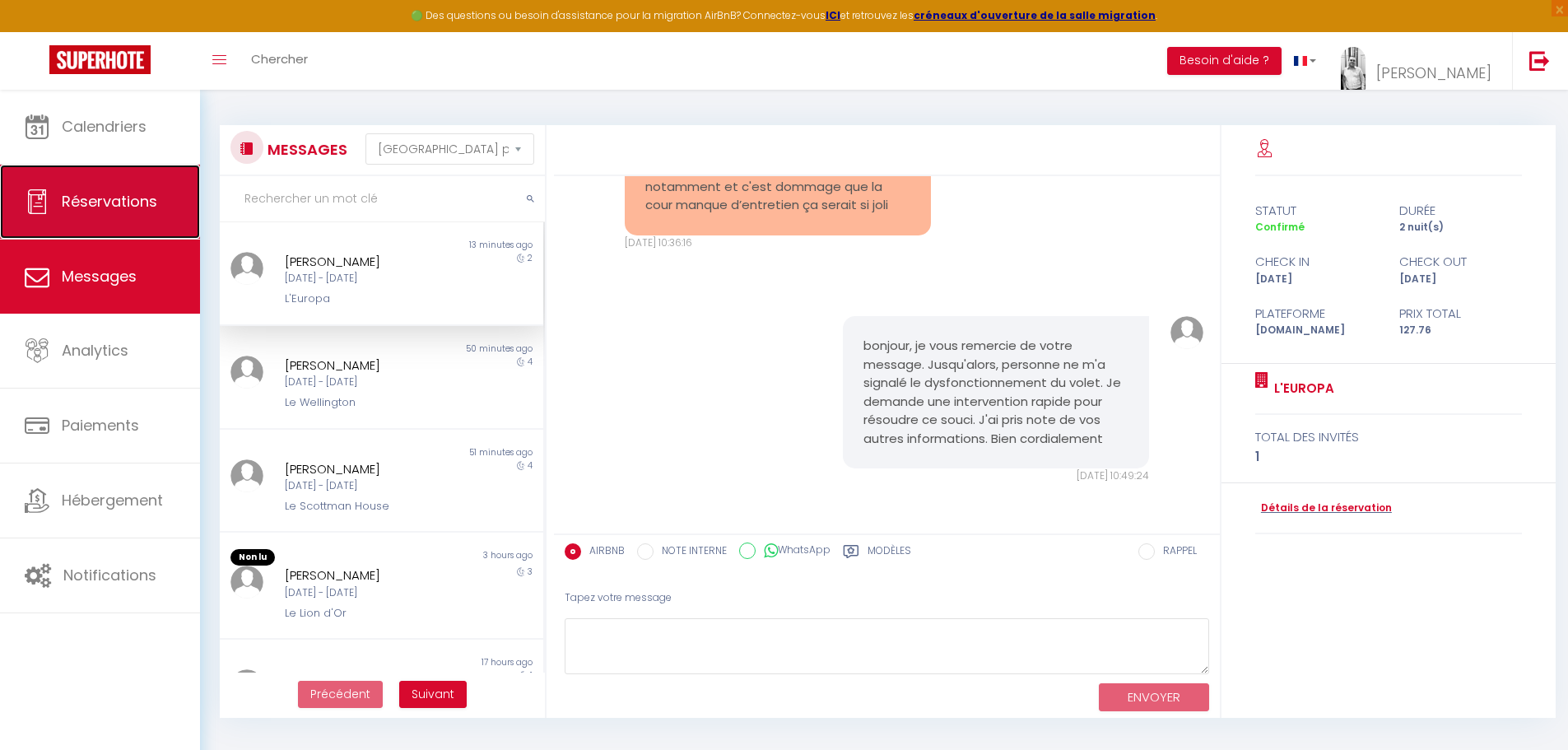
click at [138, 209] on link "Réservations" at bounding box center [100, 202] width 200 height 74
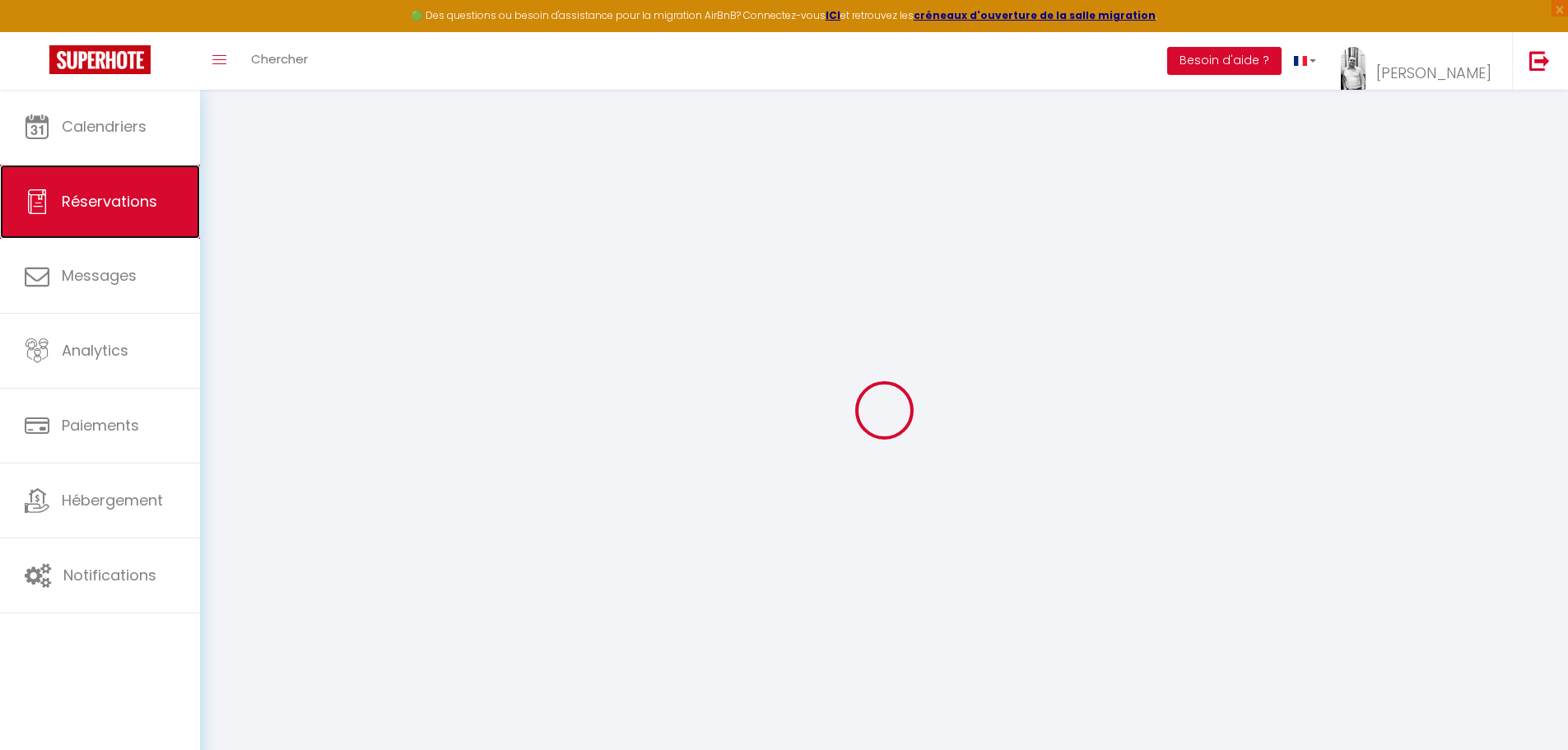
click at [109, 233] on link "Réservations" at bounding box center [100, 202] width 200 height 74
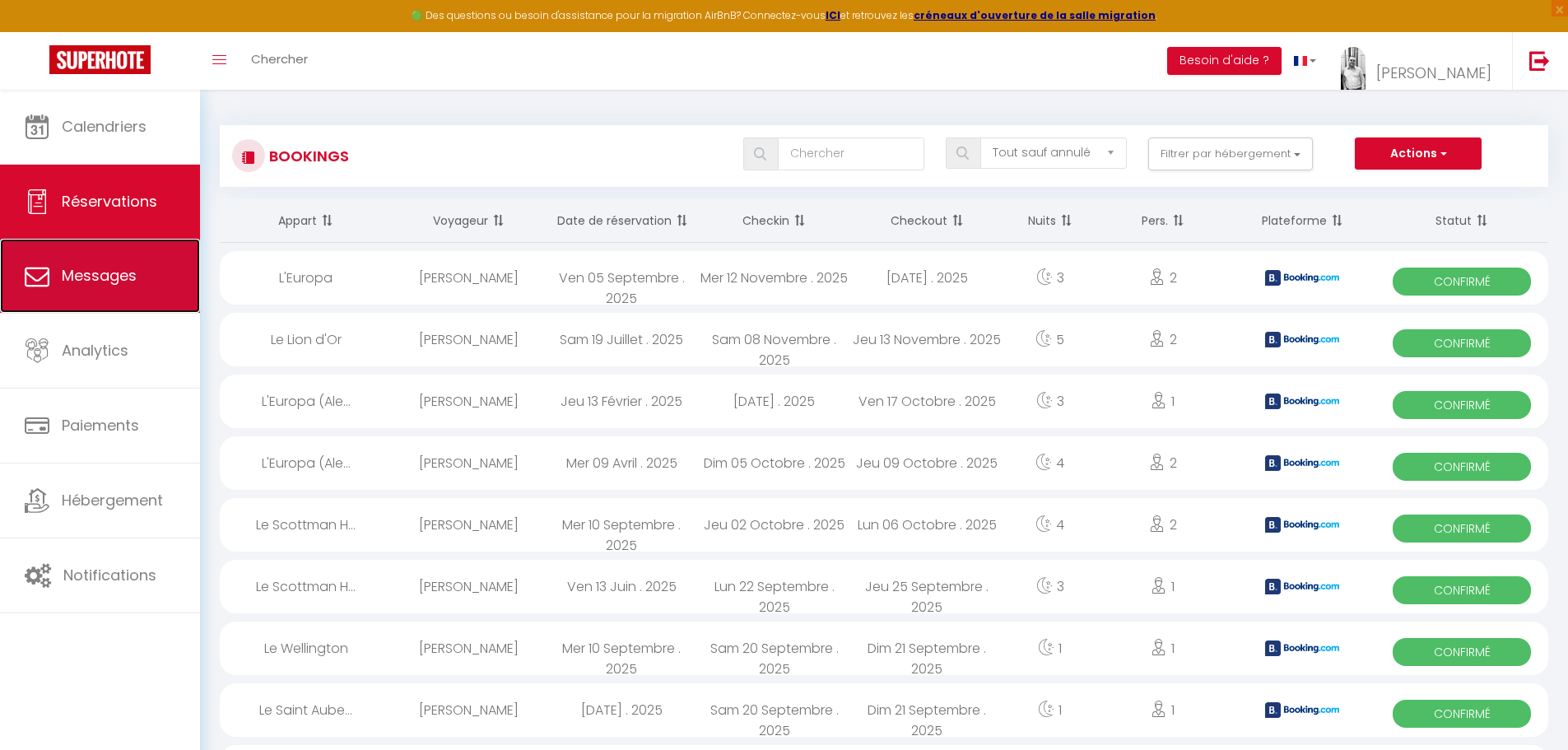
click at [116, 281] on span "Messages" at bounding box center [99, 275] width 75 height 21
select select "message"
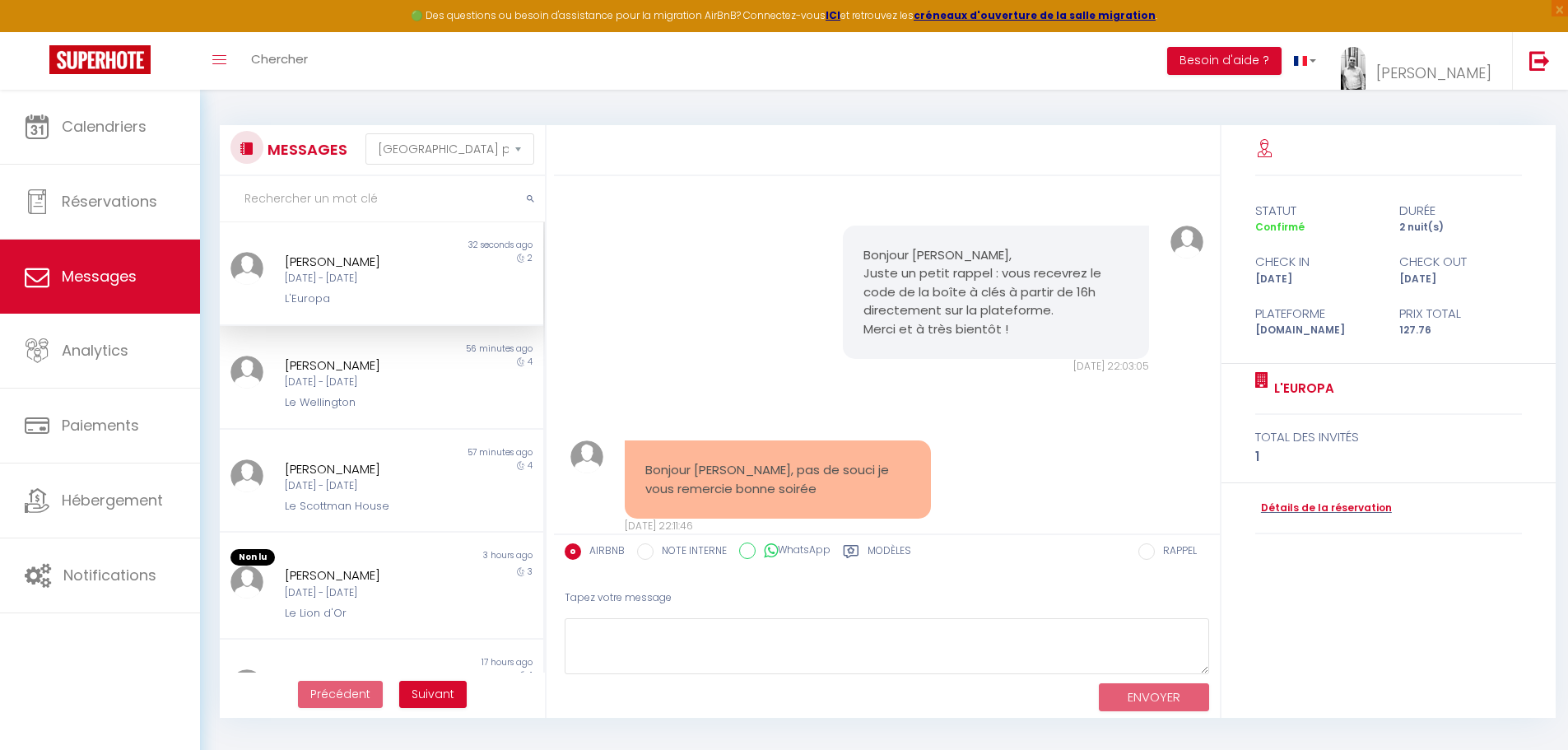
scroll to position [2102, 0]
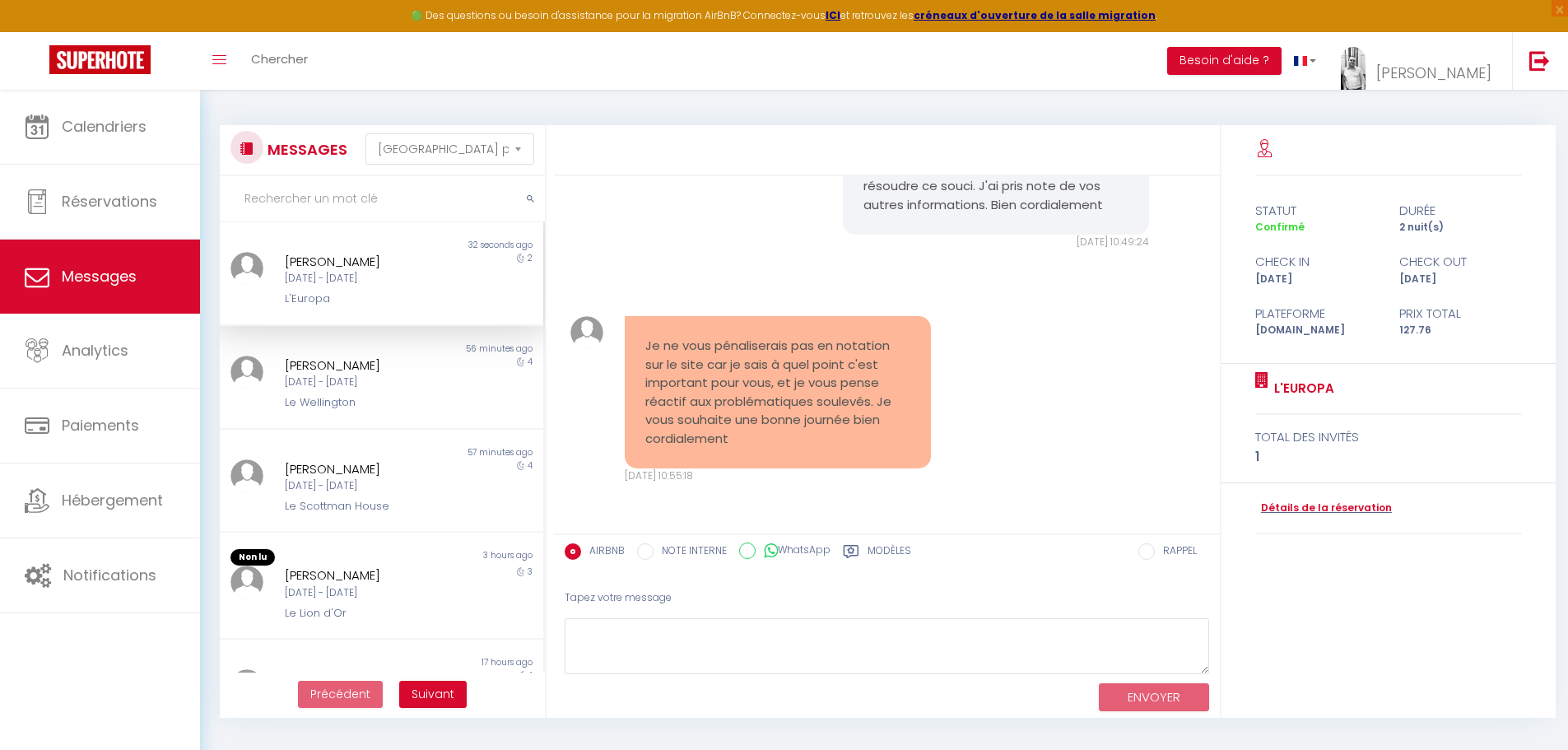
click at [353, 274] on div "[DATE] - [DATE]" at bounding box center [368, 279] width 167 height 16
click at [704, 637] on textarea at bounding box center [887, 647] width 645 height 57
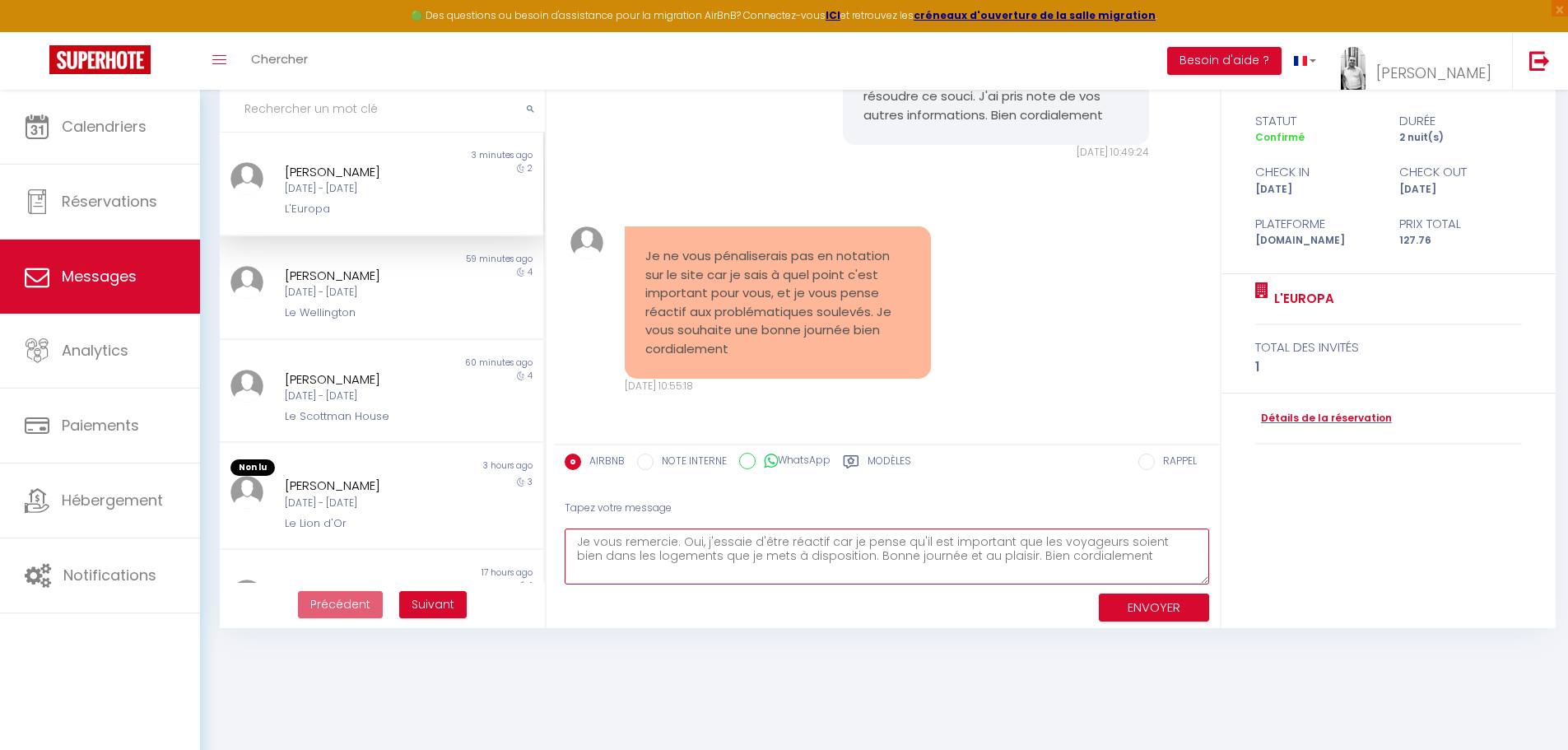
type textarea "Je vous remercie. Oui, j'essaie d'être réactif car je pense qu'il est important…"
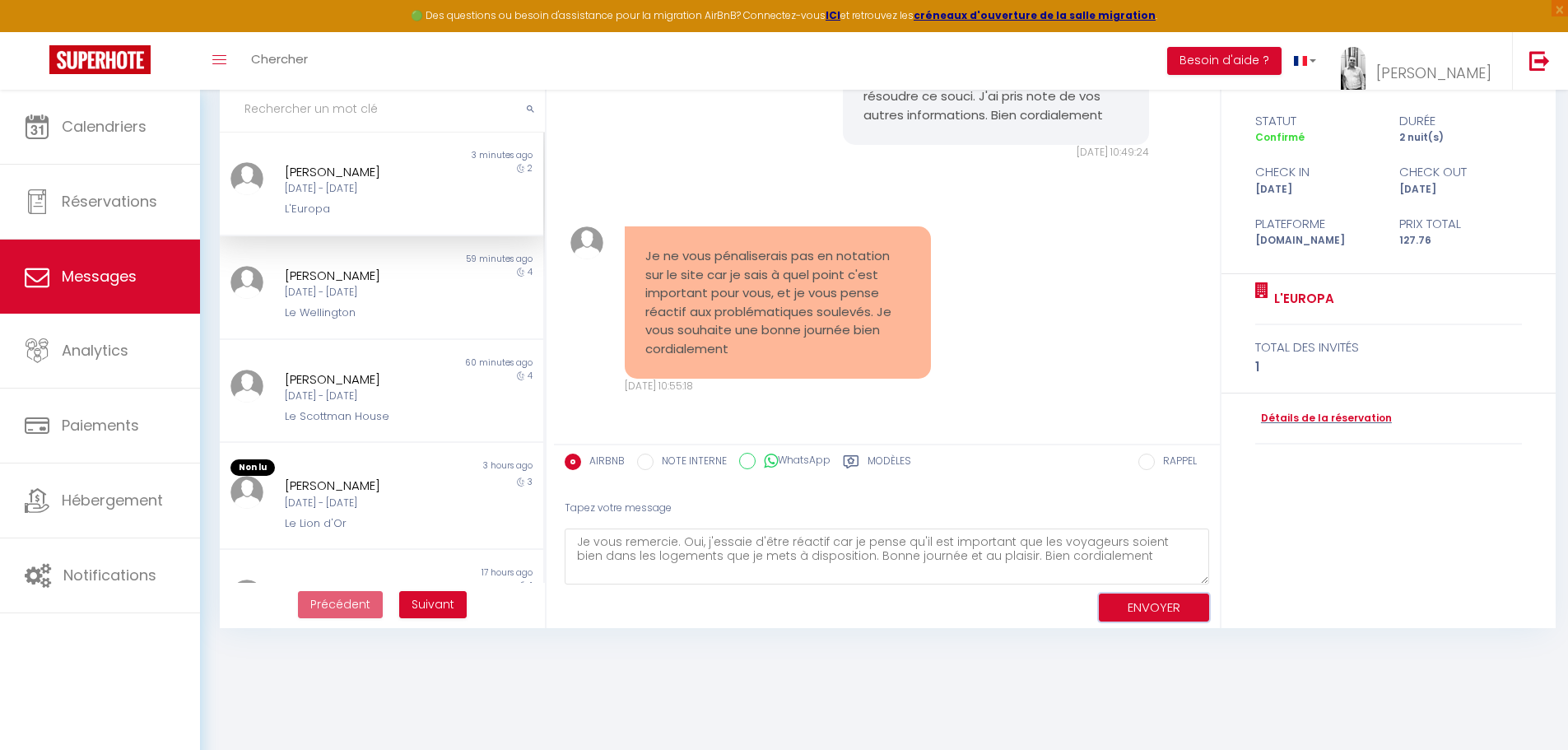
click at [1132, 600] on button "ENVOYER" at bounding box center [1153, 608] width 110 height 29
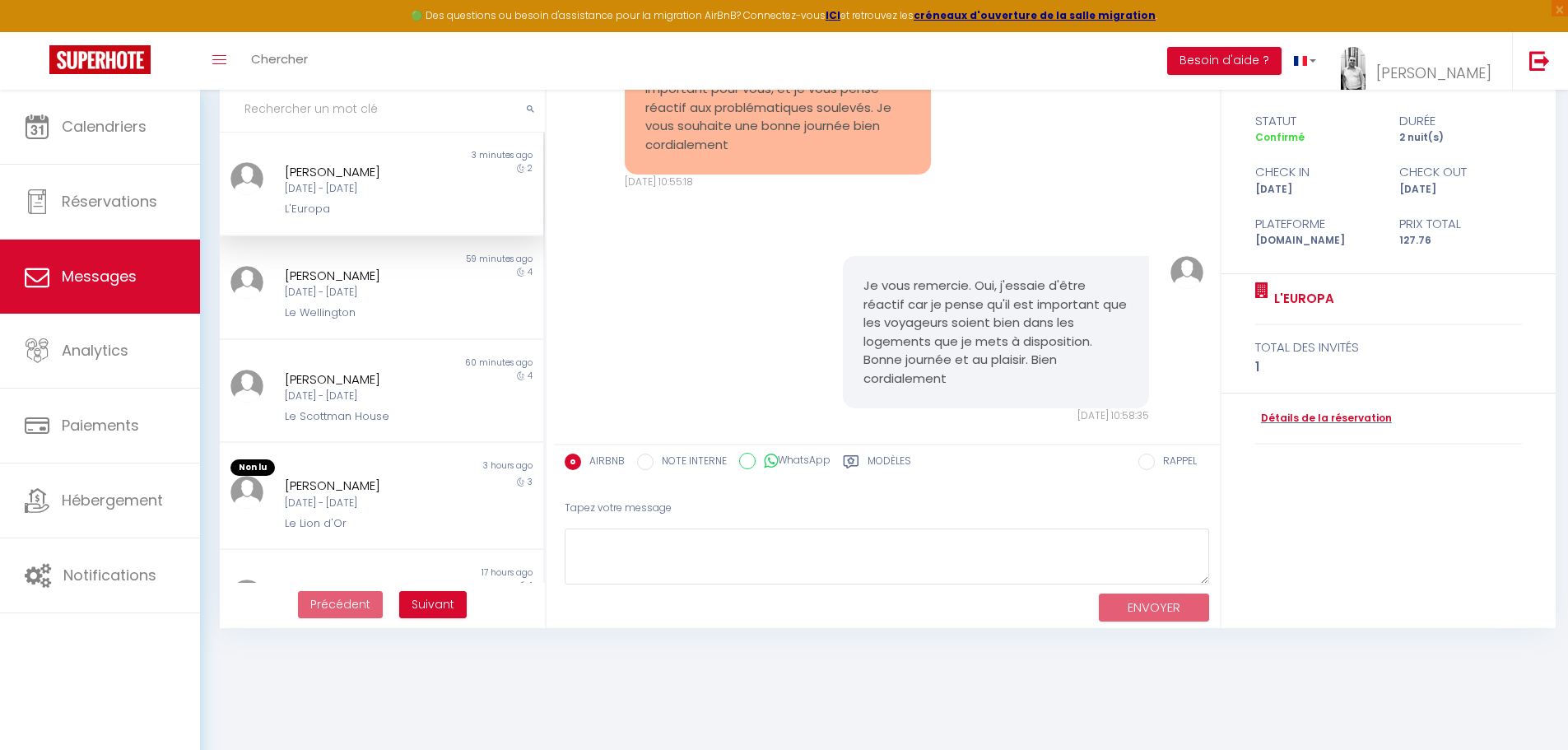
scroll to position [2336, 0]
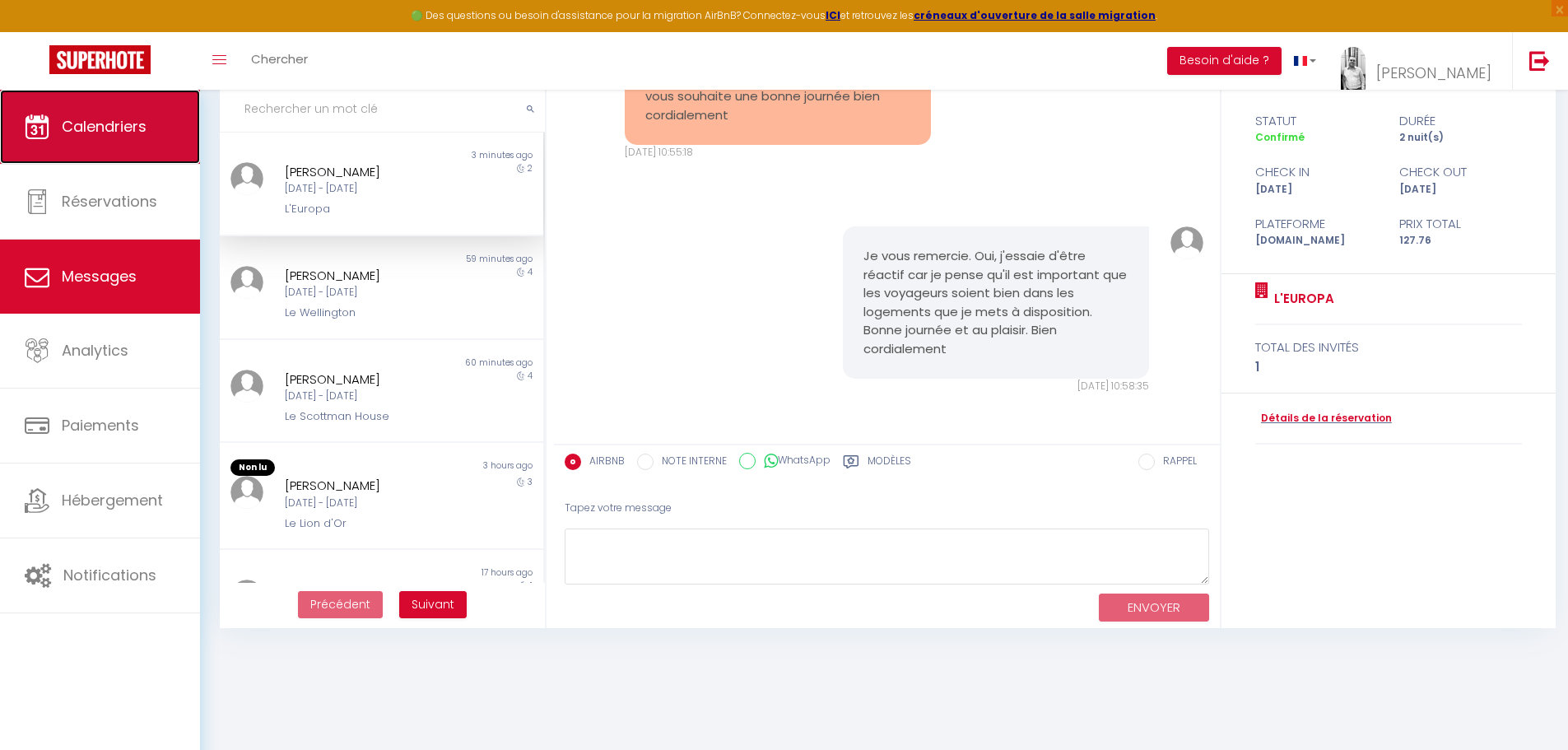
click at [88, 108] on link "Calendriers" at bounding box center [100, 127] width 200 height 74
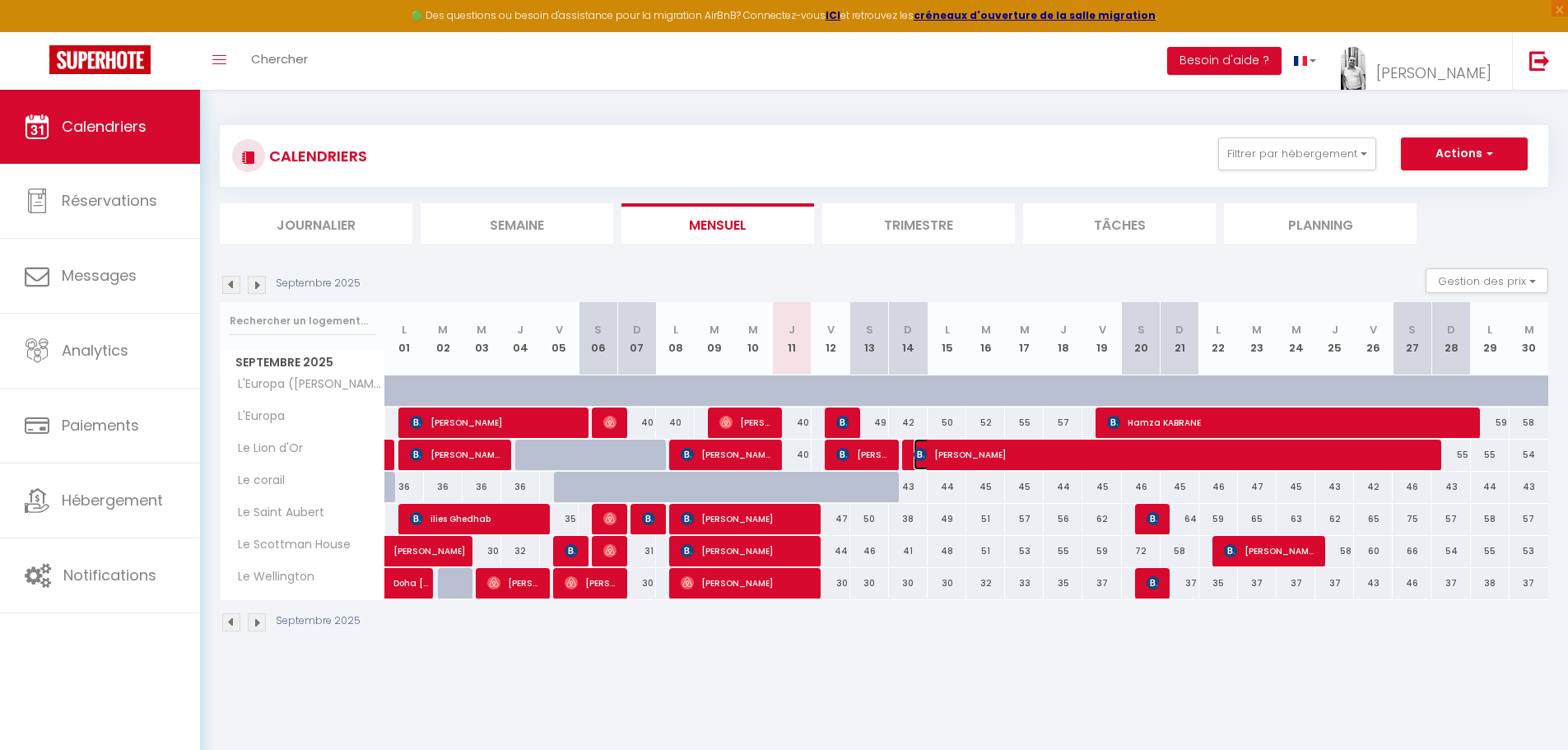
click at [1112, 456] on span "[PERSON_NAME]" at bounding box center [1172, 454] width 516 height 31
select select "OK"
select select "KO"
select select "0"
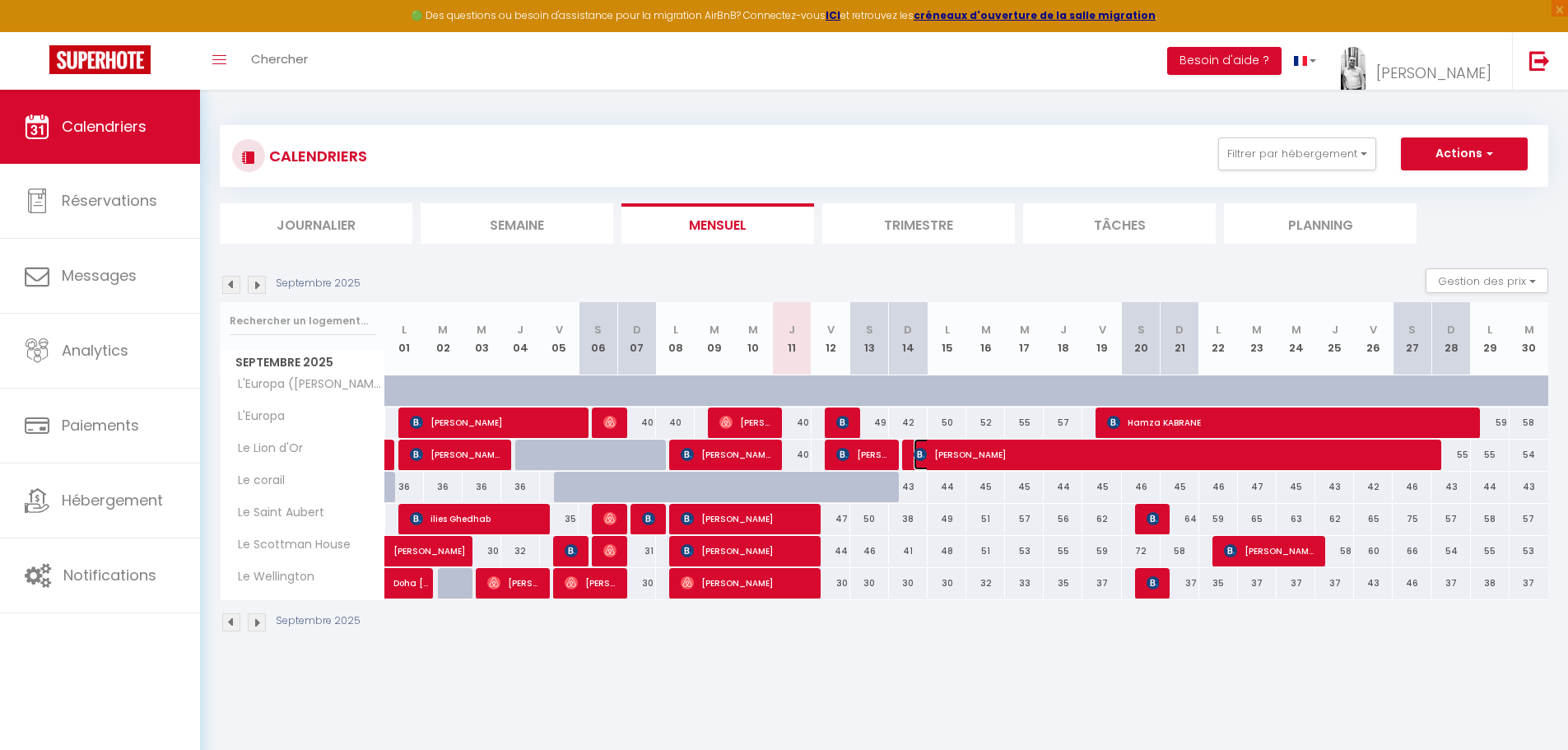
select select "1"
select select
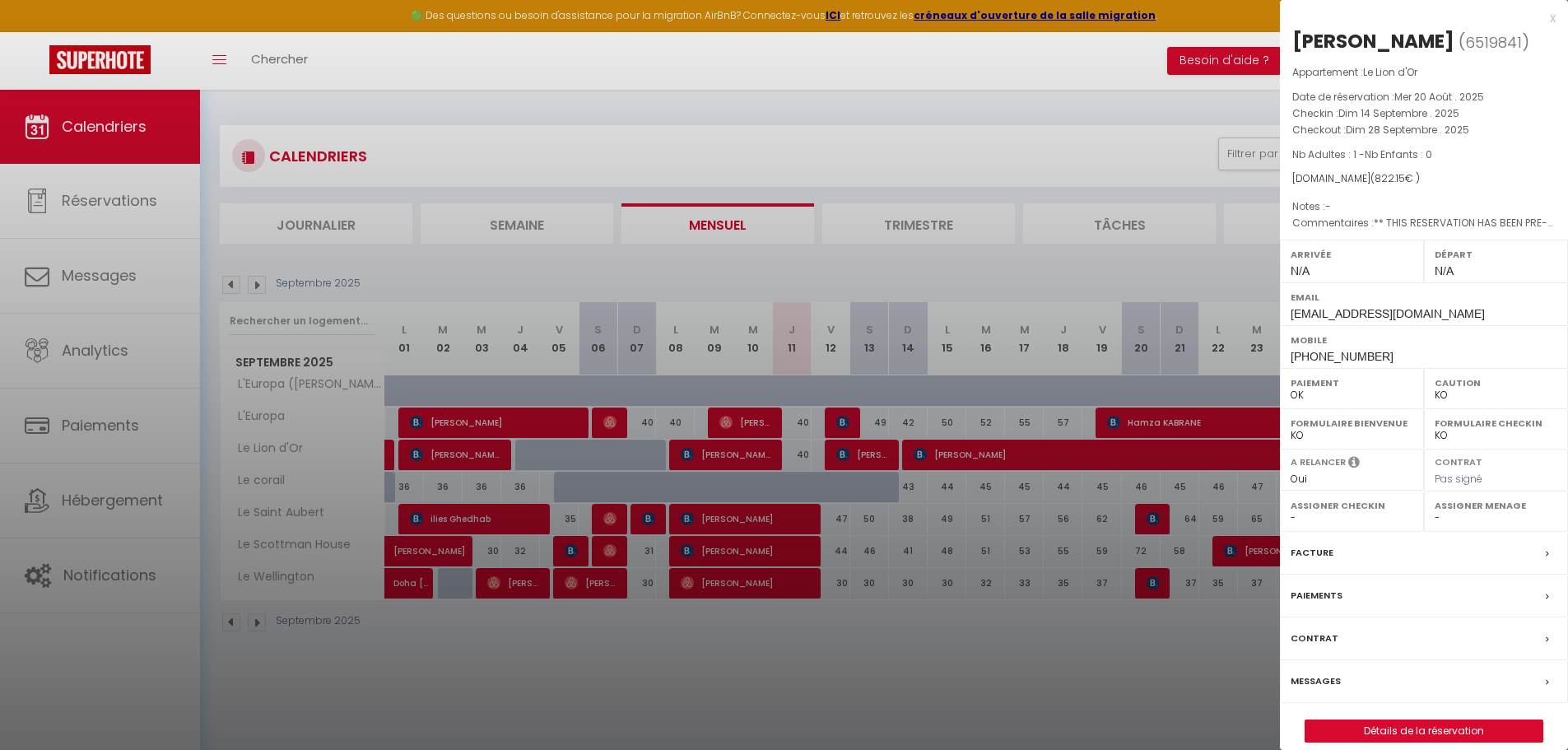
click at [1044, 264] on div at bounding box center [784, 375] width 1568 height 750
